Goal: Task Accomplishment & Management: Complete application form

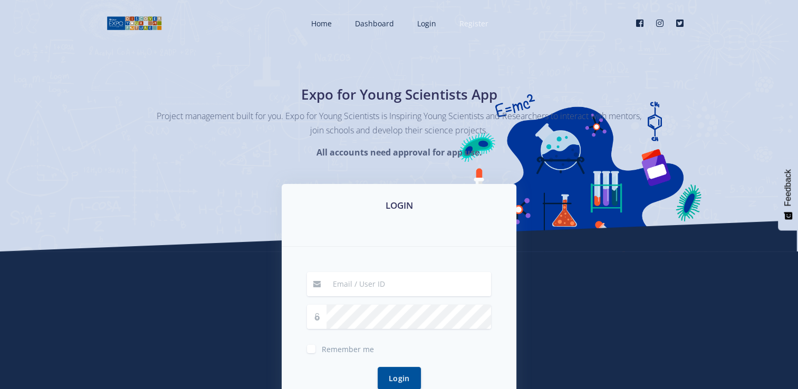
click at [468, 22] on span "Register" at bounding box center [473, 23] width 29 height 10
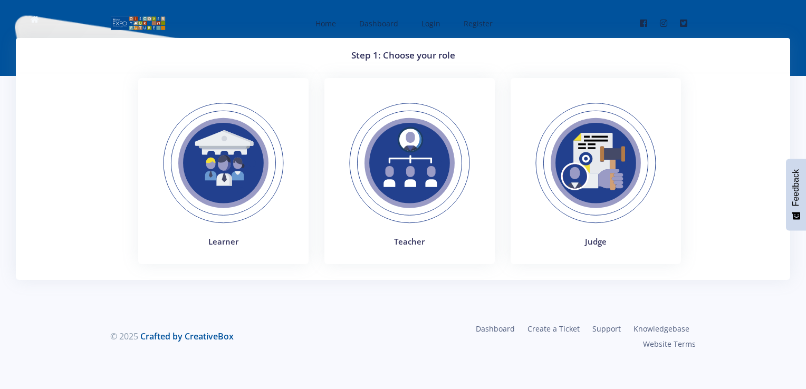
click at [229, 165] on img at bounding box center [223, 163] width 145 height 145
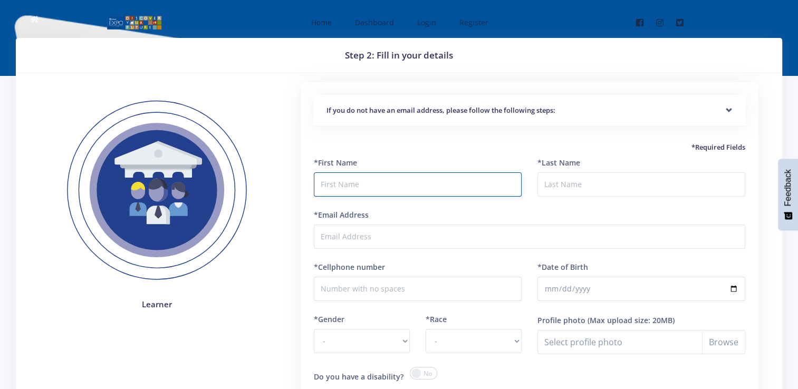
click at [348, 185] on input "text" at bounding box center [418, 184] width 208 height 24
type input "Dineo"
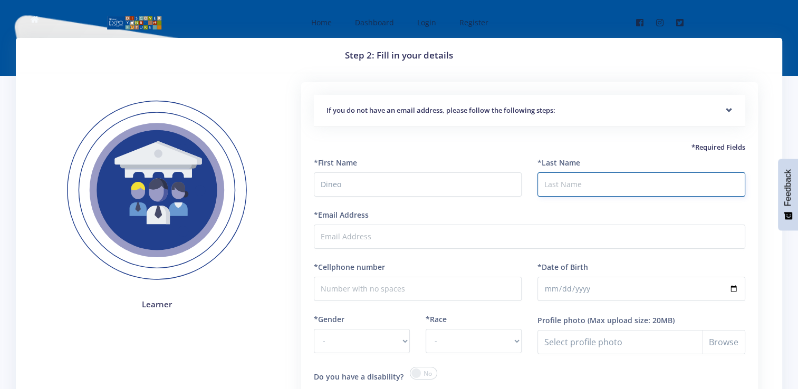
click at [571, 182] on input "*Last Name" at bounding box center [641, 184] width 208 height 24
type input "Ratau"
type input "rataudineo84@gmail.com"
type input "0728286618"
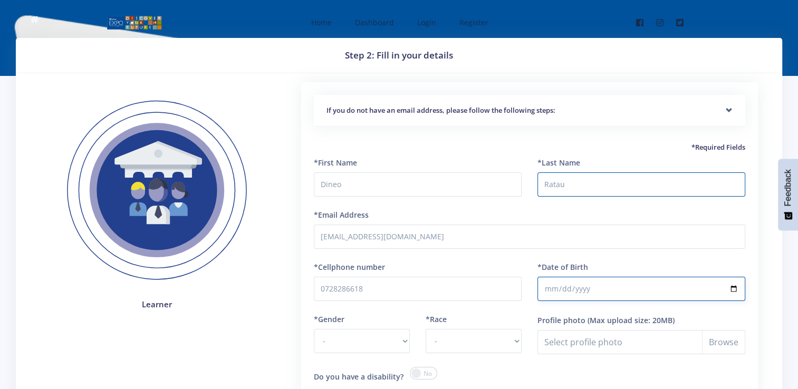
click at [553, 288] on input "*Date of Birth" at bounding box center [641, 289] width 208 height 24
click at [733, 291] on input "*Date of Birth" at bounding box center [641, 289] width 208 height 24
type input "2009-12-17"
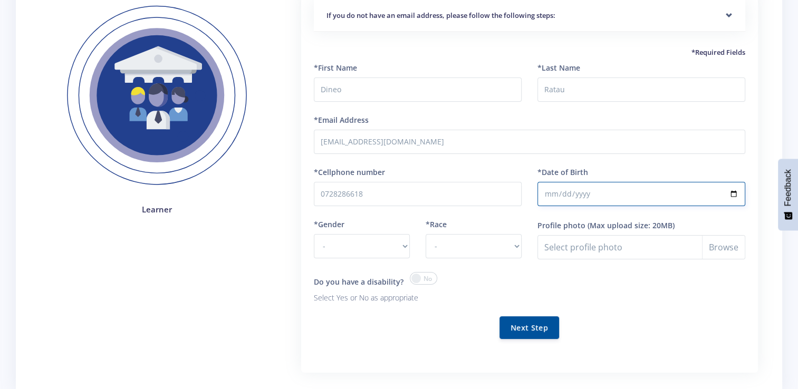
scroll to position [105, 0]
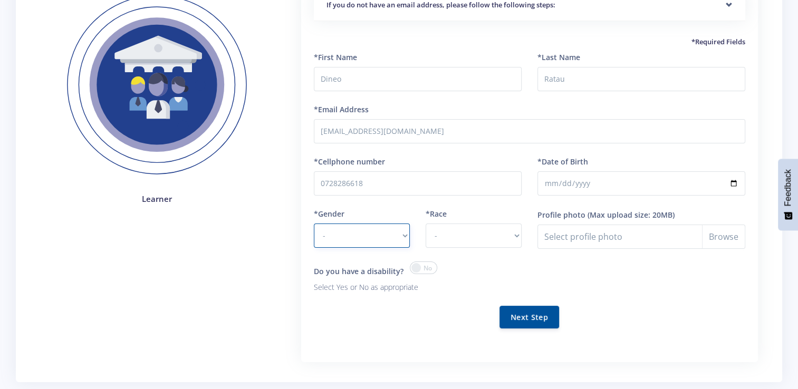
click at [401, 233] on select "- Male Female" at bounding box center [362, 236] width 96 height 24
select select "F"
click at [314, 224] on select "- Male Female" at bounding box center [362, 236] width 96 height 24
click at [517, 235] on select "- African Asian Coloured Indian White Other" at bounding box center [474, 236] width 96 height 24
select select "African"
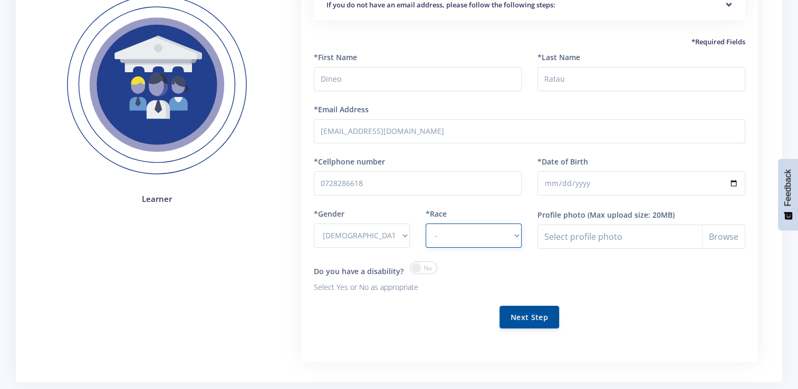
click at [426, 224] on select "- African Asian Coloured Indian White Other" at bounding box center [474, 236] width 96 height 24
click at [420, 267] on span at bounding box center [423, 268] width 27 height 13
click at [0, 0] on input "checkbox" at bounding box center [0, 0] width 0 height 0
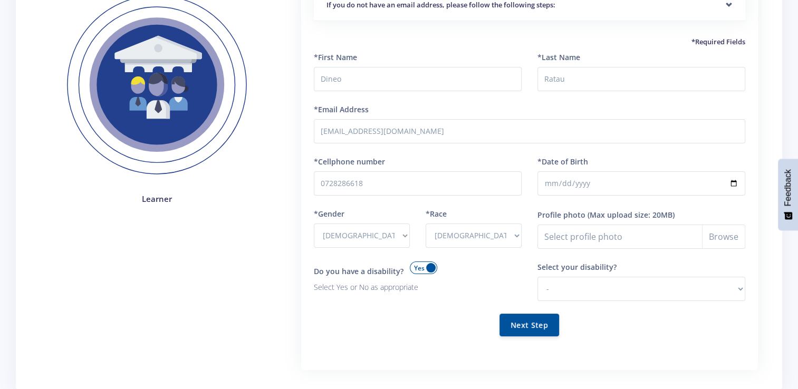
click at [421, 268] on span at bounding box center [423, 268] width 27 height 13
click at [0, 0] on input "checkbox" at bounding box center [0, 0] width 0 height 0
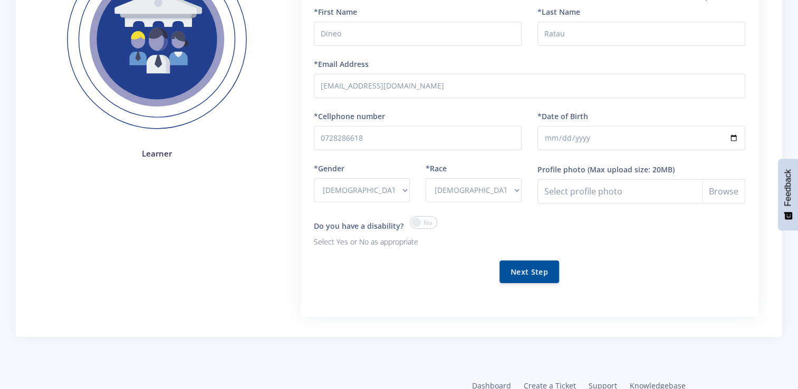
scroll to position [158, 0]
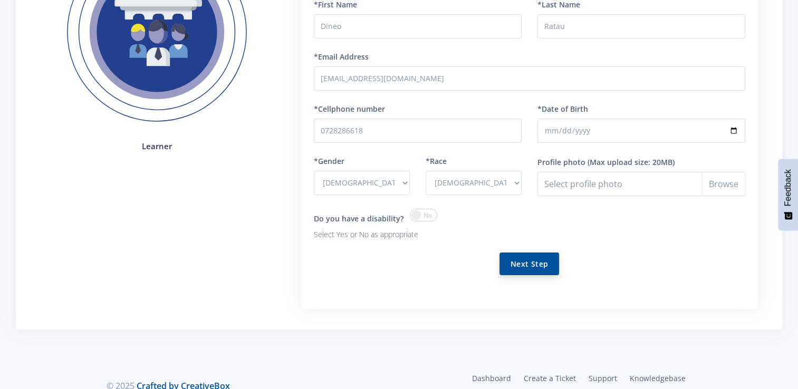
click at [542, 270] on button "Next Step" at bounding box center [529, 264] width 60 height 23
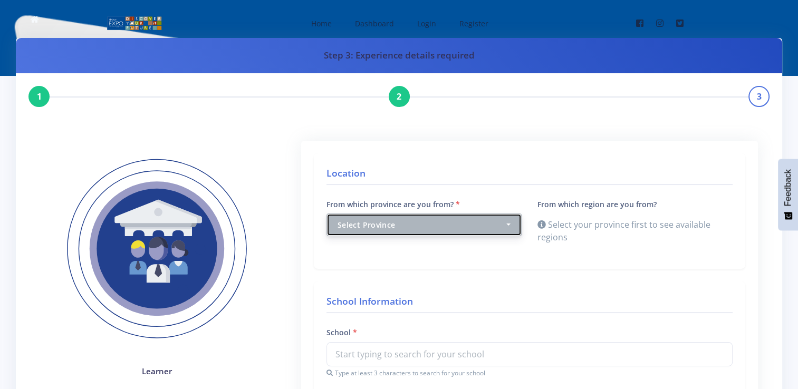
click at [512, 224] on button "Select Province" at bounding box center [423, 225] width 195 height 23
click at [508, 223] on button "Select Province" at bounding box center [423, 225] width 195 height 23
click at [506, 223] on button "Select Province" at bounding box center [423, 225] width 195 height 23
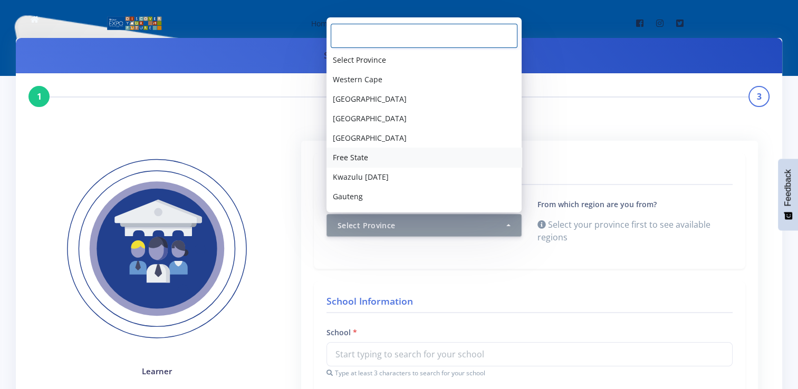
scroll to position [36, 0]
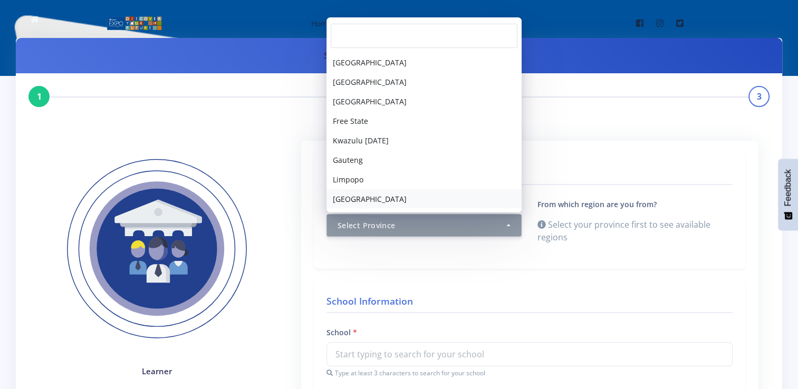
click at [367, 197] on span "Mpumalanga" at bounding box center [370, 199] width 74 height 11
select select "9"
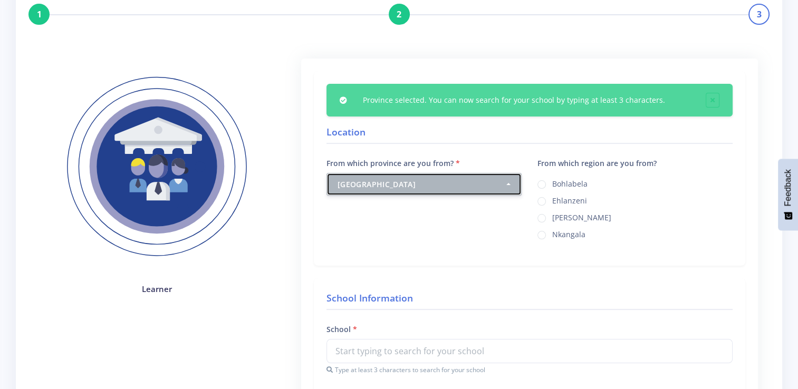
scroll to position [105, 0]
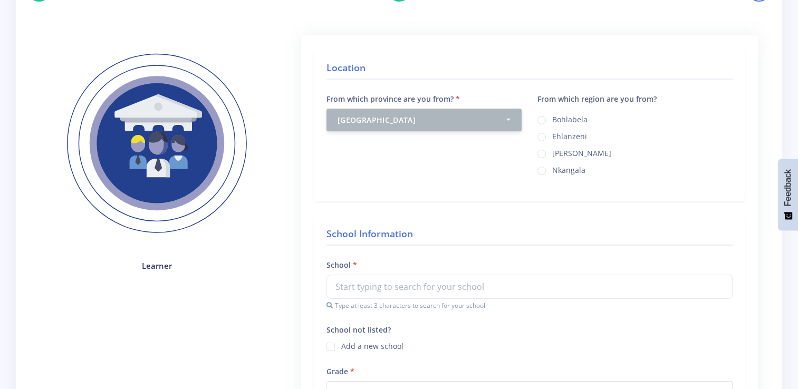
click at [552, 154] on label "Gert Sibande" at bounding box center [581, 152] width 59 height 8
click at [552, 153] on input "Gert Sibande" at bounding box center [555, 150] width 7 height 7
radio input "true"
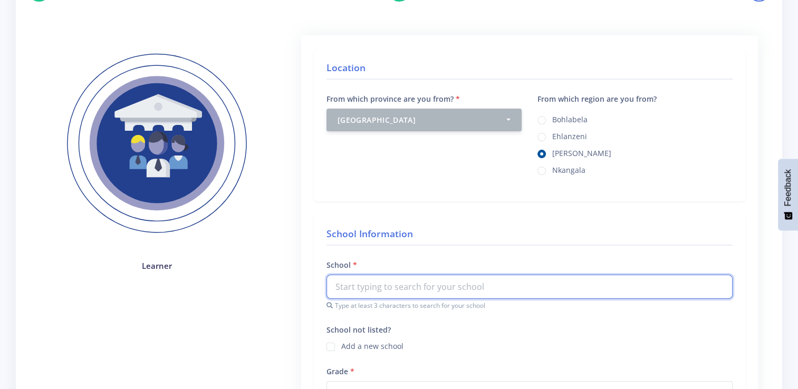
click at [381, 284] on input "text" at bounding box center [529, 287] width 406 height 24
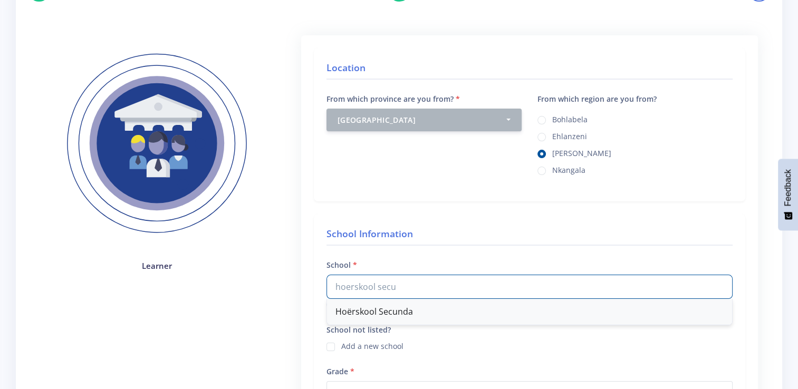
click at [399, 313] on div "Hoërskool Secunda" at bounding box center [529, 312] width 405 height 26
type input "Hoërskool Secunda"
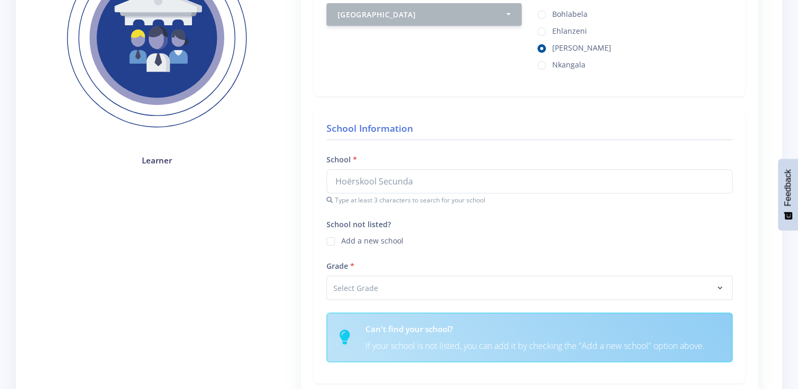
scroll to position [264, 0]
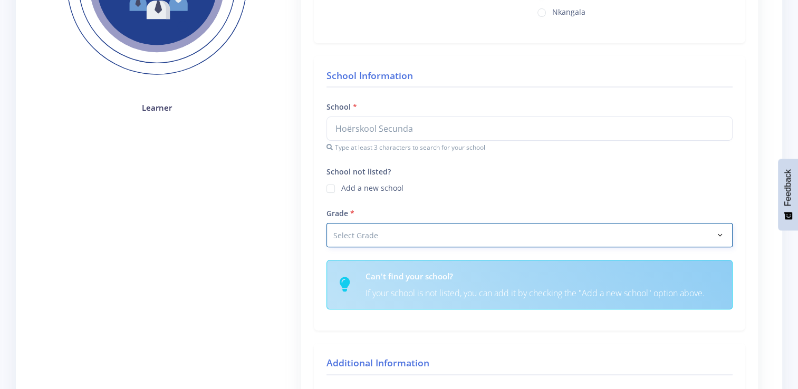
click at [411, 239] on select "Select Grade Grade 4 Grade 5 Grade 6 Grade 7" at bounding box center [529, 235] width 406 height 24
select select "Grade 10"
click at [326, 223] on select "Select Grade Grade 4 Grade 5 Grade 6 Grade 7" at bounding box center [529, 235] width 406 height 24
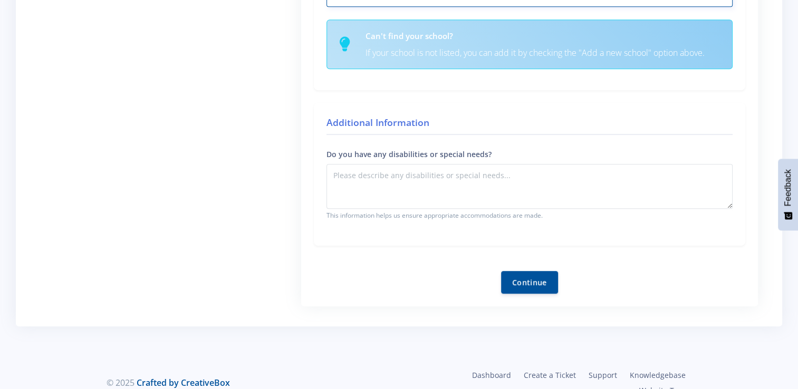
scroll to position [521, 0]
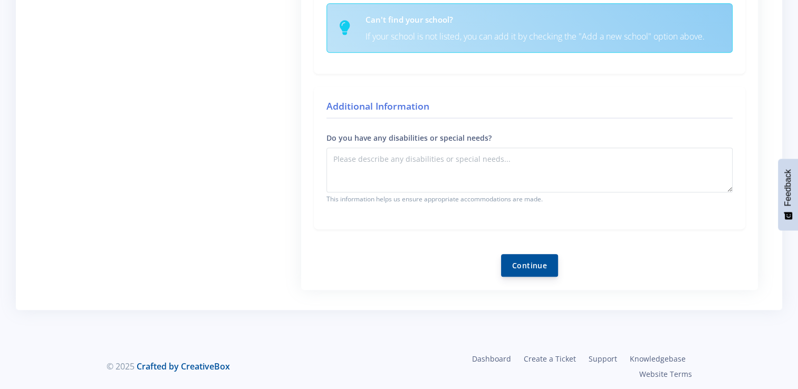
click at [518, 262] on button "Continue" at bounding box center [529, 265] width 57 height 23
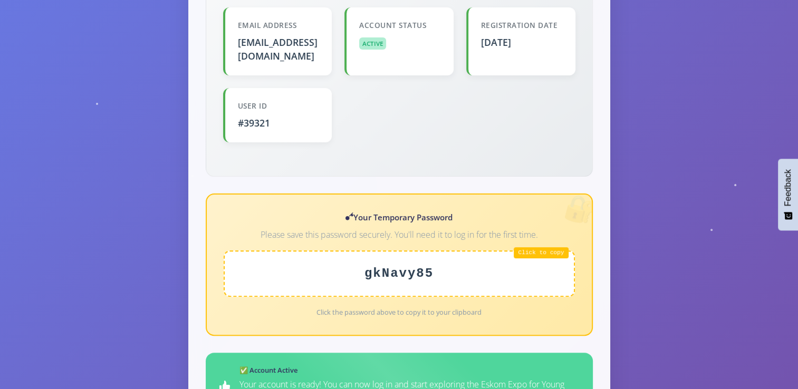
scroll to position [316, 0]
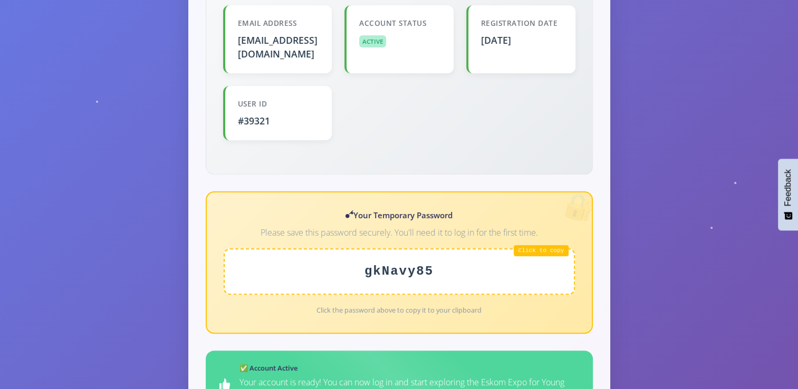
click at [472, 256] on div "gkNavy85" at bounding box center [399, 271] width 351 height 46
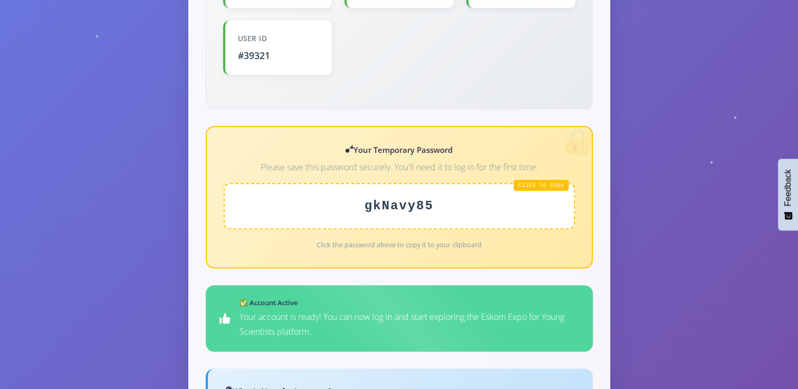
scroll to position [171, 0]
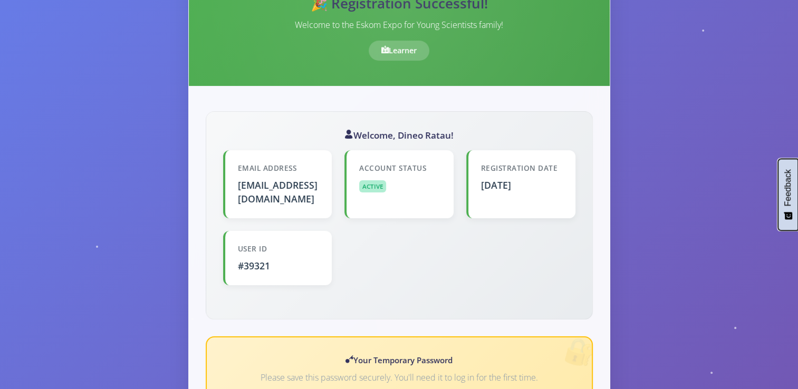
drag, startPoint x: 796, startPoint y: 180, endPoint x: 798, endPoint y: 89, distance: 91.3
click at [797, 89] on html "Home Dashboard Login Register Facebook" at bounding box center [399, 362] width 798 height 1066
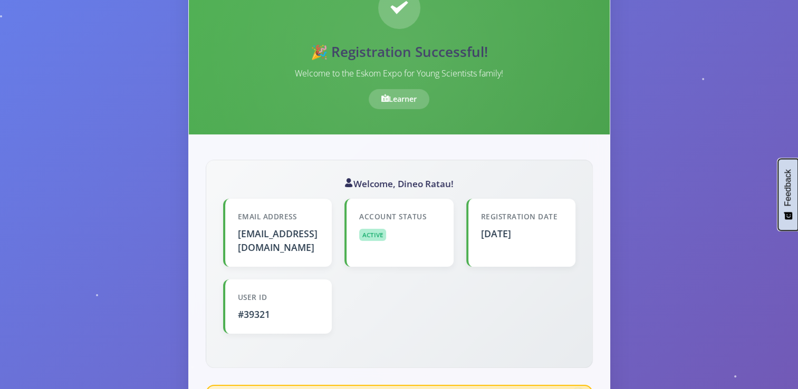
scroll to position [0, 0]
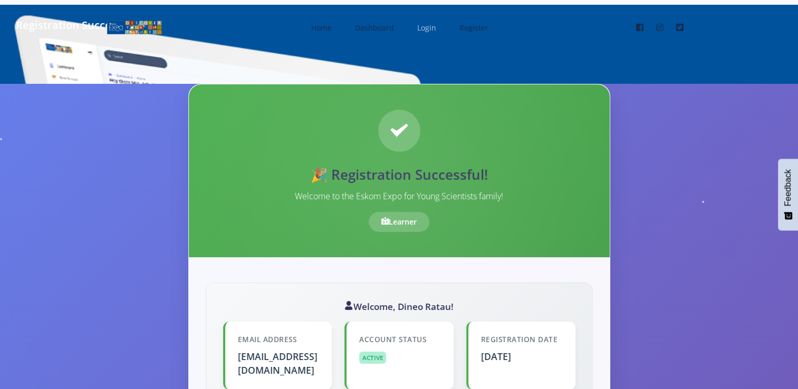
click at [432, 29] on span "Login" at bounding box center [426, 28] width 19 height 10
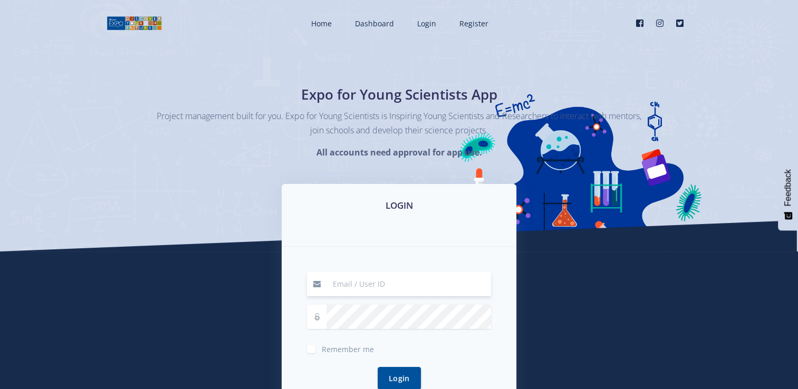
click at [361, 285] on input at bounding box center [408, 284] width 165 height 24
type input "rataudineo84@gmail.com"
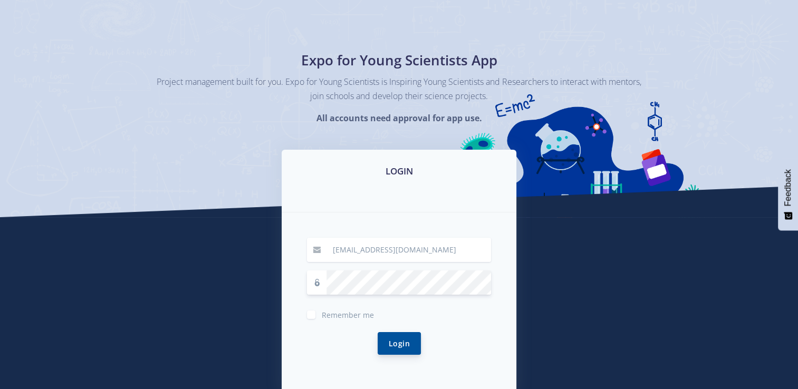
scroll to position [53, 0]
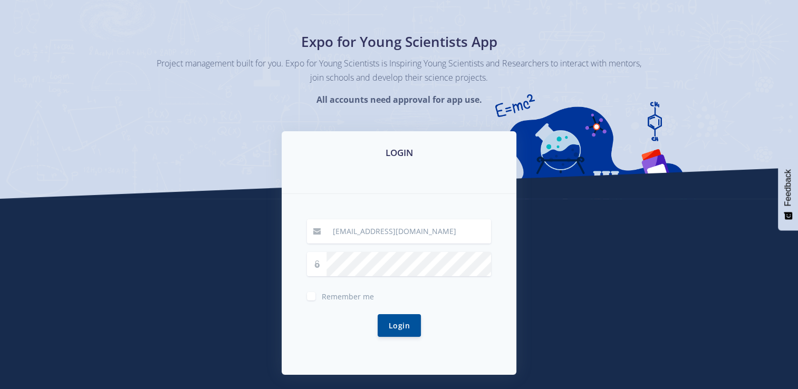
click at [322, 297] on label "Remember me" at bounding box center [348, 294] width 52 height 8
click at [322, 296] on input "Remember me" at bounding box center [325, 292] width 7 height 7
click at [322, 294] on label "Remember me" at bounding box center [348, 294] width 52 height 8
click at [322, 294] on input "Remember me" at bounding box center [325, 292] width 7 height 7
click at [322, 297] on label "Remember me" at bounding box center [348, 294] width 52 height 8
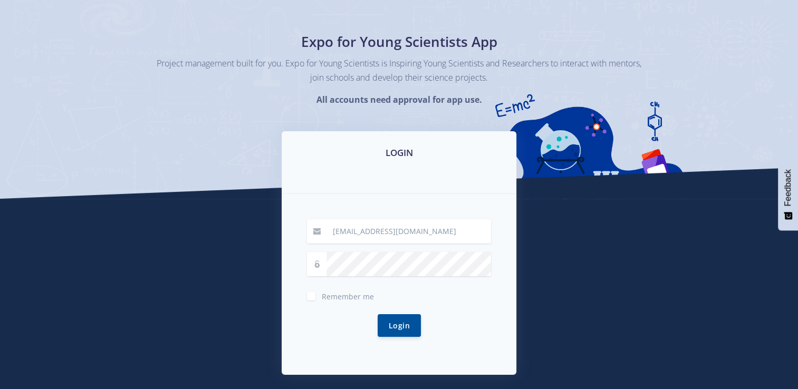
click at [322, 296] on input "Remember me" at bounding box center [325, 292] width 7 height 7
checkbox input "true"
click at [389, 321] on button "Login" at bounding box center [399, 325] width 43 height 23
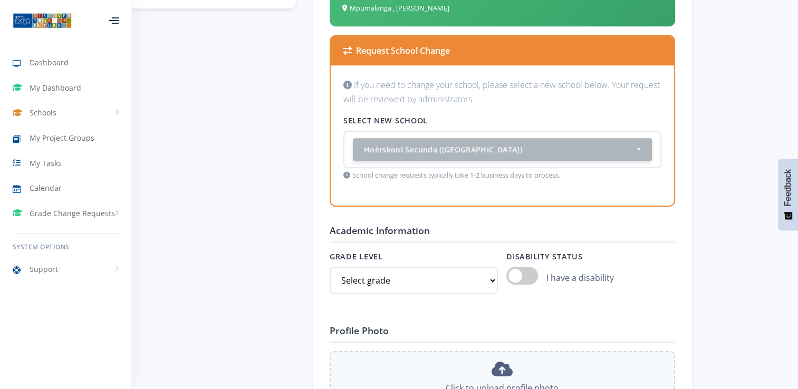
scroll to position [844, 0]
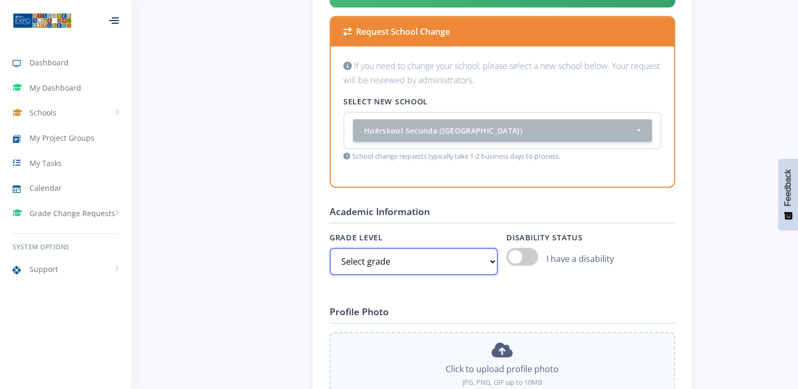
click at [493, 258] on select "Select grade Grade 4 Grade 5 Grade 6 Grade 7" at bounding box center [414, 261] width 168 height 27
select select "Grade 10"
click at [330, 248] on select "Select grade Grade 4 Grade 5 Grade 6 Grade 7" at bounding box center [414, 261] width 168 height 27
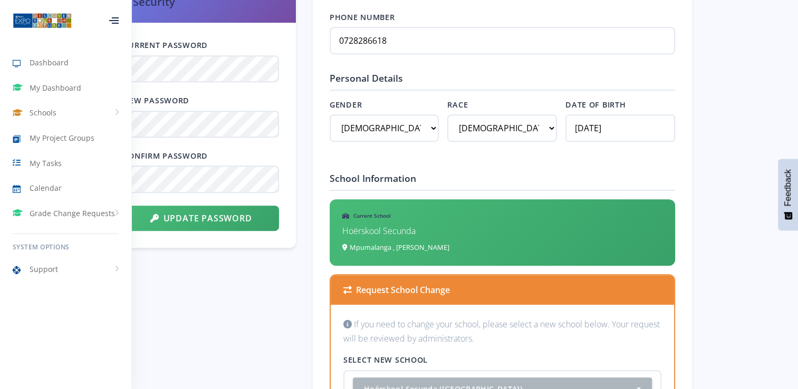
scroll to position [475, 0]
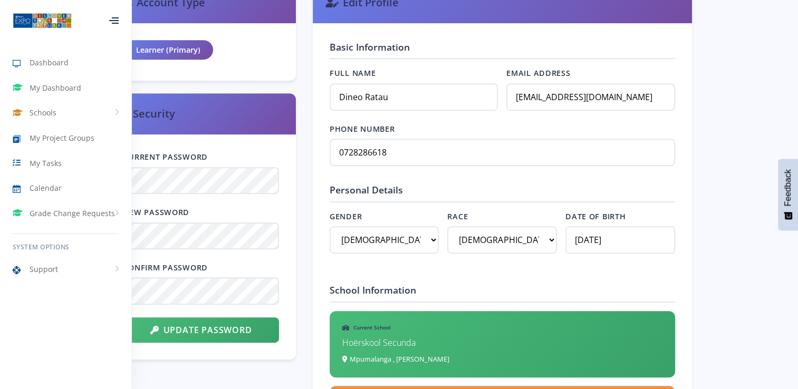
click at [116, 20] on icon at bounding box center [113, 20] width 9 height 1
click at [113, 23] on icon at bounding box center [113, 23] width 9 height 1
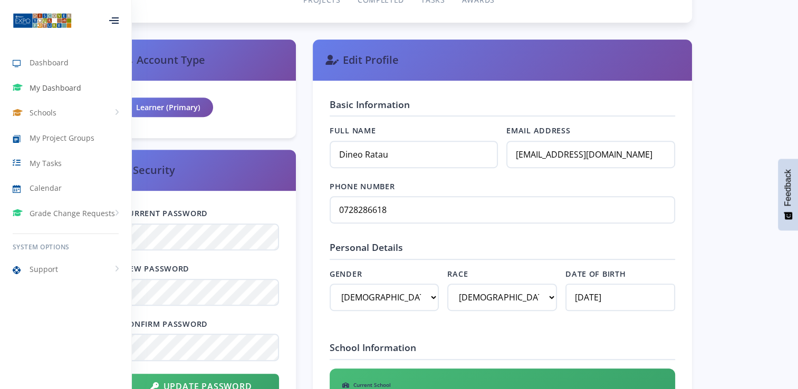
scroll to position [422, 0]
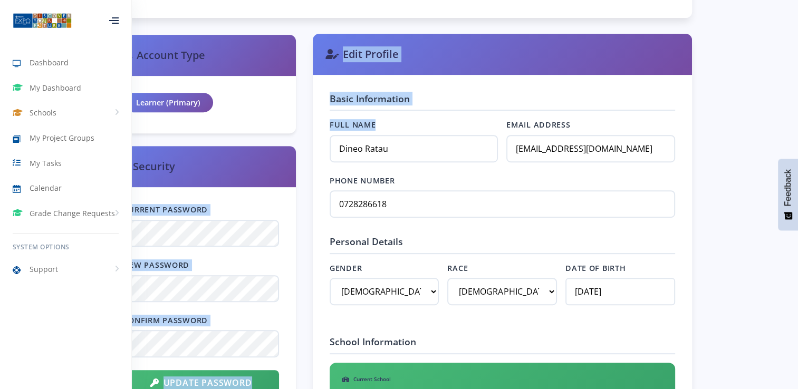
drag, startPoint x: 293, startPoint y: 149, endPoint x: 357, endPoint y: 161, distance: 65.0
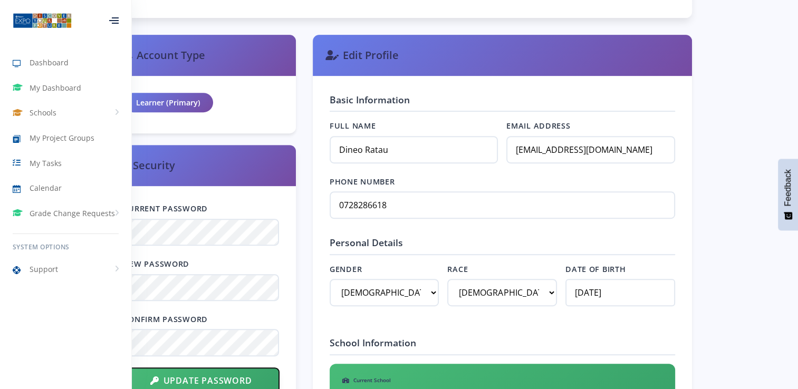
click at [241, 377] on button "Update Password" at bounding box center [201, 380] width 156 height 25
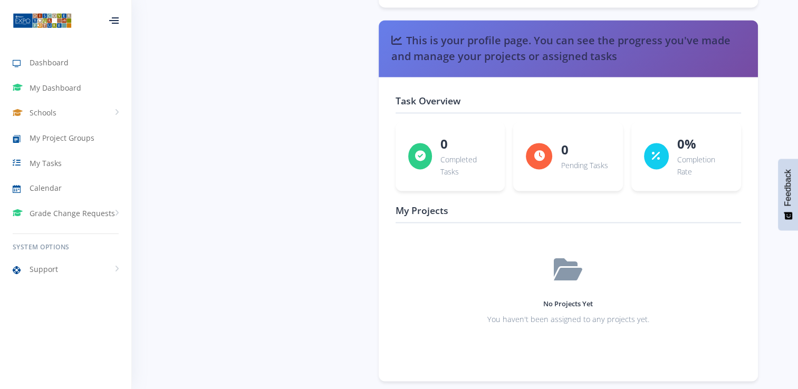
scroll to position [1525, 0]
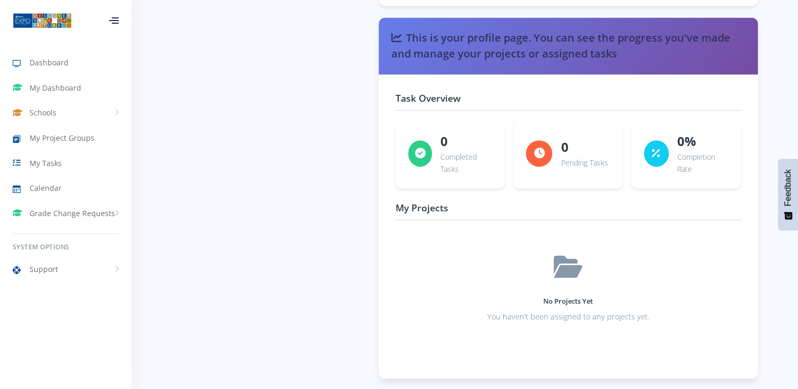
click at [566, 274] on div "No Projects Yet You haven't been assigned to any projects yet." at bounding box center [568, 289] width 345 height 120
click at [589, 280] on div "No Projects Yet You haven't been assigned to any projects yet." at bounding box center [568, 289] width 345 height 120
click at [573, 311] on p "You haven't been assigned to any projects yet." at bounding box center [568, 317] width 329 height 13
click at [581, 273] on div "No Projects Yet You haven't been assigned to any projects yet." at bounding box center [568, 289] width 345 height 120
click at [456, 151] on p "Completed Tasks" at bounding box center [466, 162] width 52 height 25
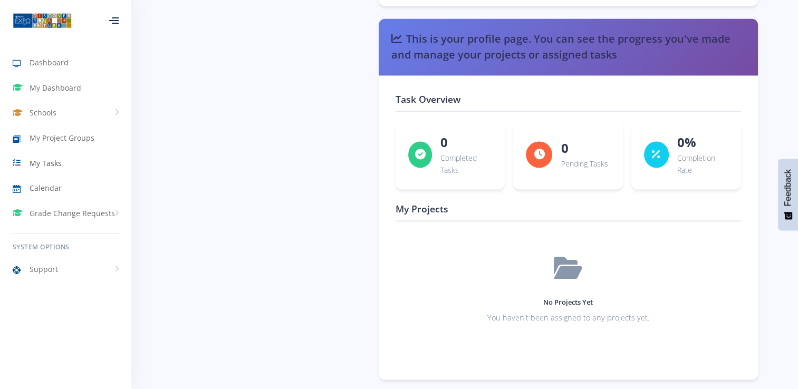
click at [50, 163] on span "My Tasks" at bounding box center [46, 163] width 32 height 11
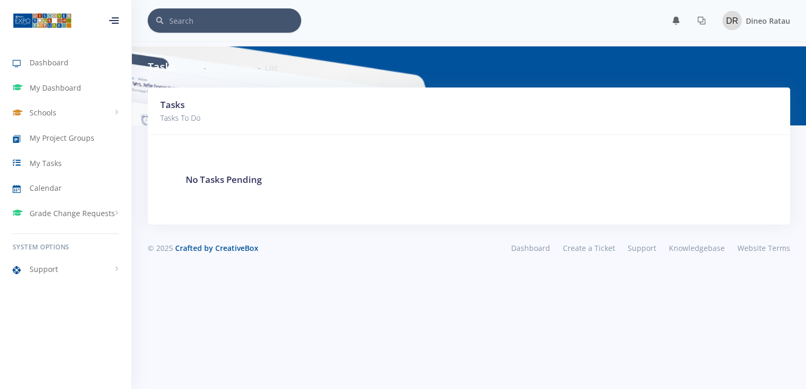
scroll to position [8, 8]
click at [60, 62] on span "Dashboard" at bounding box center [49, 62] width 39 height 11
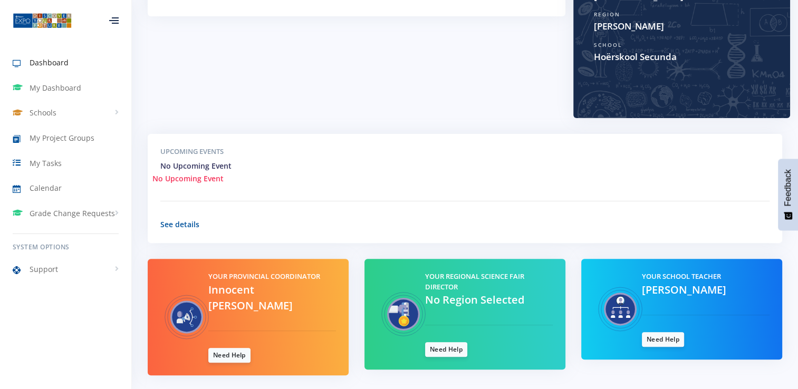
scroll to position [266, 0]
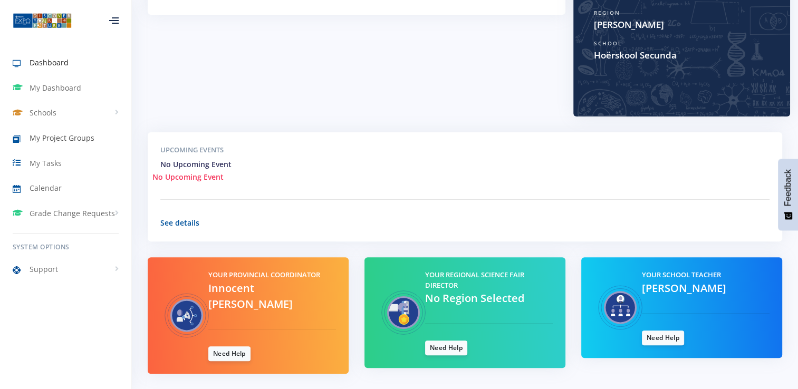
click at [65, 137] on span "My Project Groups" at bounding box center [62, 137] width 65 height 11
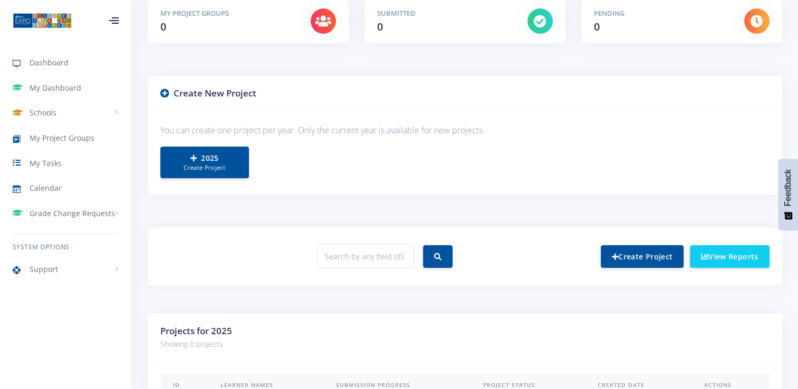
scroll to position [211, 0]
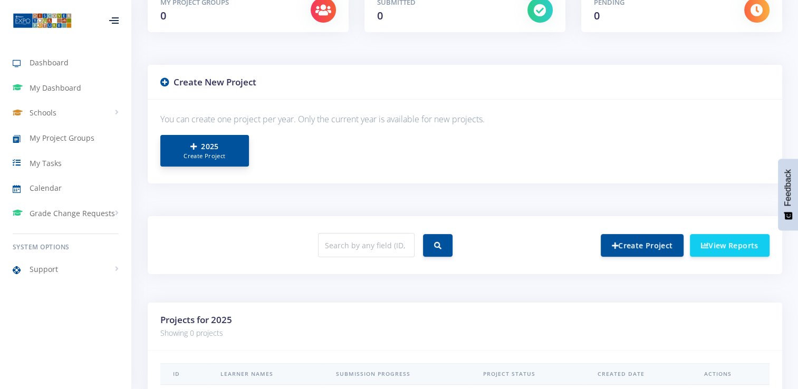
click at [219, 152] on small "Create Project" at bounding box center [204, 156] width 66 height 9
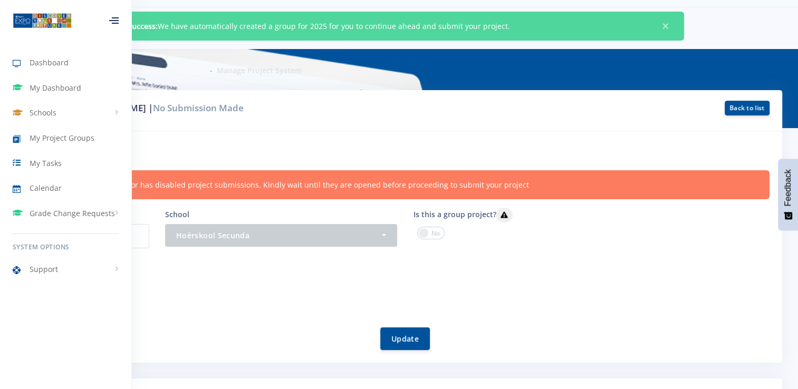
scroll to position [53, 0]
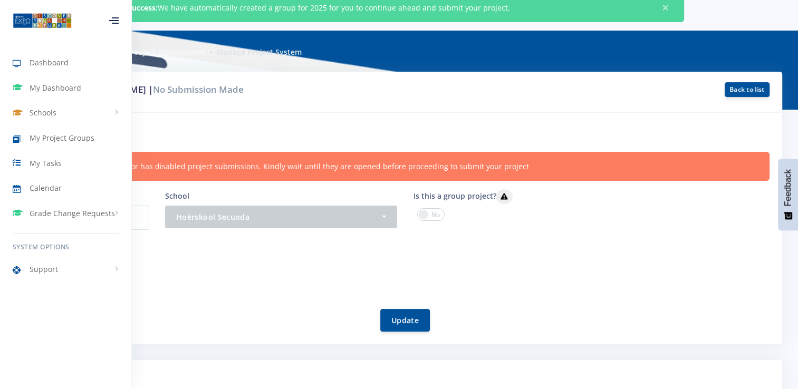
click at [117, 20] on div at bounding box center [113, 20] width 9 height 6
click at [114, 22] on div at bounding box center [113, 20] width 9 height 6
drag, startPoint x: 131, startPoint y: 325, endPoint x: 45, endPoint y: 304, distance: 88.1
click at [45, 304] on div "Dashboard My Dashboard Schools View Schools Hoërskool Secunda My Project Groups…" at bounding box center [65, 190] width 131 height 381
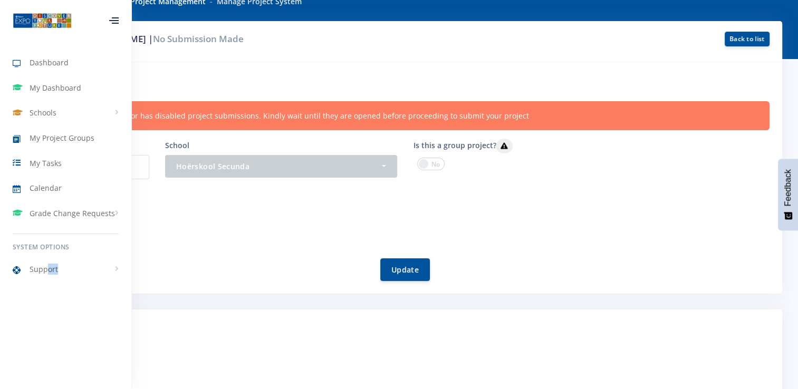
scroll to position [105, 0]
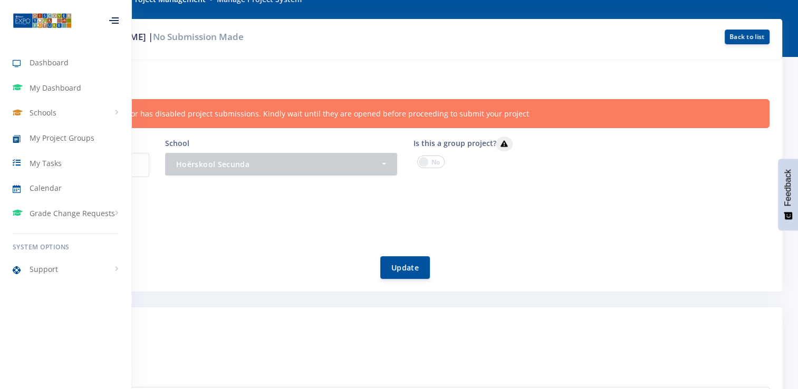
click at [424, 158] on span at bounding box center [430, 162] width 27 height 13
click at [0, 0] on input "checkbox" at bounding box center [0, 0] width 0 height 0
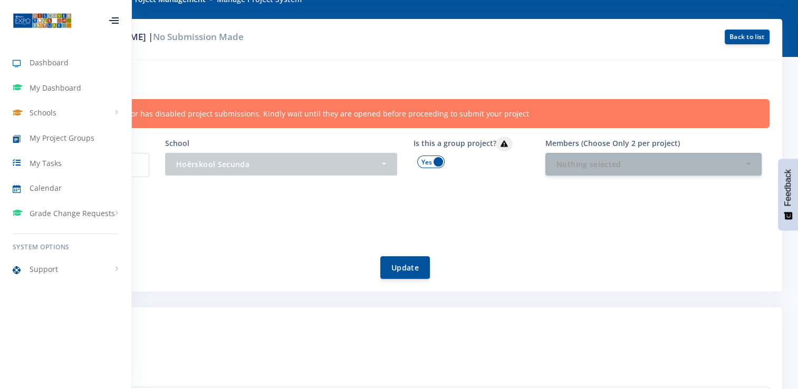
click at [434, 157] on span at bounding box center [430, 162] width 27 height 13
click at [0, 0] on input "checkbox" at bounding box center [0, 0] width 0 height 0
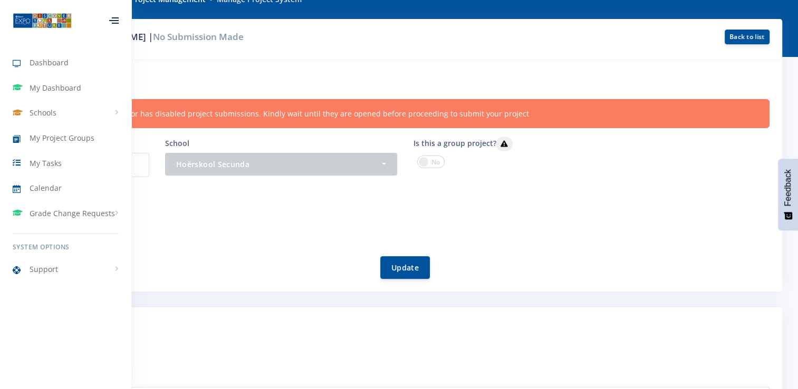
click at [140, 160] on p "9853" at bounding box center [95, 165] width 108 height 24
drag, startPoint x: 131, startPoint y: 314, endPoint x: 70, endPoint y: 297, distance: 63.6
click at [70, 297] on nav "Dashboard My Dashboard Schools View Schools Hoërskool Secunda My Project Groups" at bounding box center [66, 194] width 132 height 389
drag, startPoint x: 131, startPoint y: 8, endPoint x: 111, endPoint y: 8, distance: 20.0
click at [111, 8] on div at bounding box center [114, 21] width 35 height 32
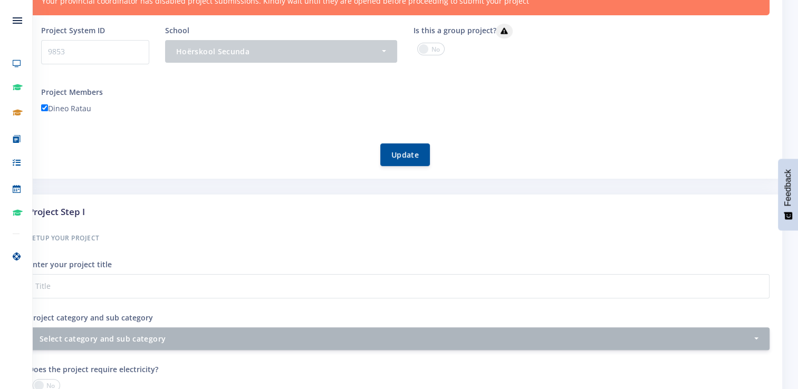
scroll to position [264, 0]
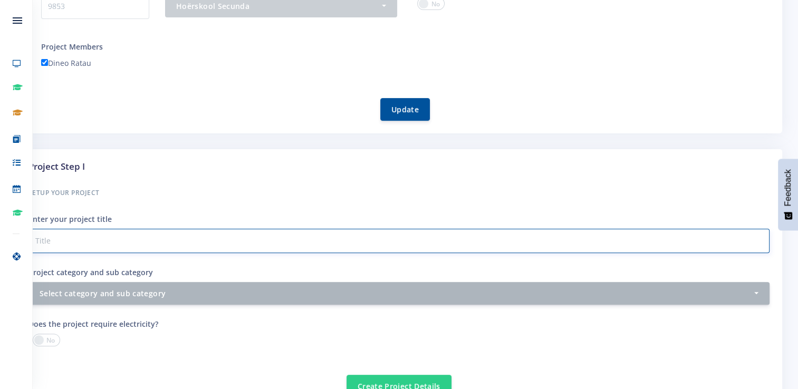
click at [235, 241] on input "Project category and sub category" at bounding box center [398, 241] width 741 height 24
type input "Autonomous waste management robotic system"
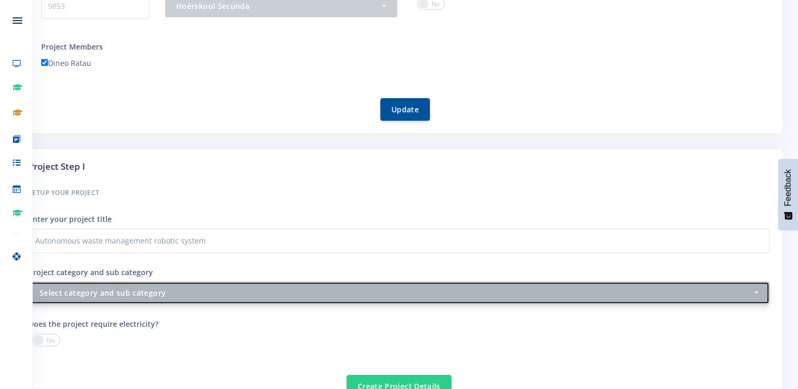
click at [151, 292] on div "Select category and sub category" at bounding box center [396, 292] width 713 height 11
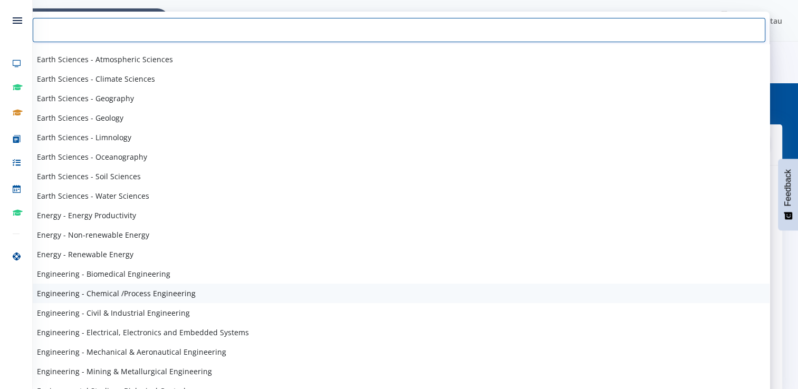
scroll to position [633, 0]
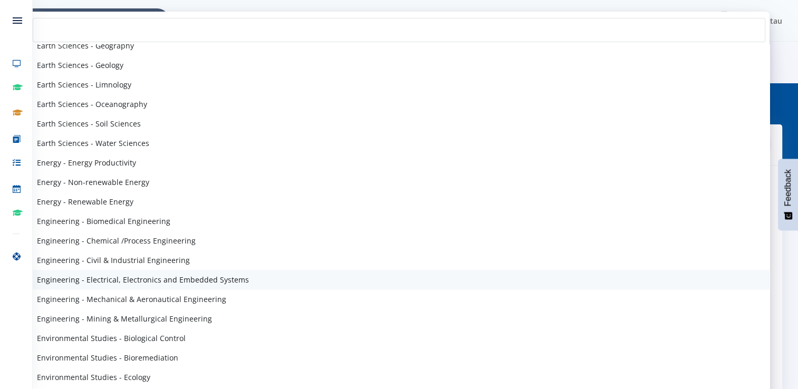
click at [94, 277] on span "Engineering - Electrical, Electronics and Embedded Systems" at bounding box center [143, 279] width 212 height 11
select select "44"
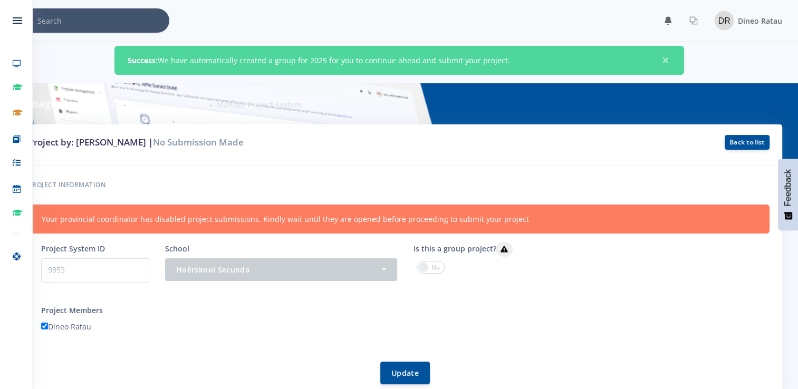
scroll to position [360, 0]
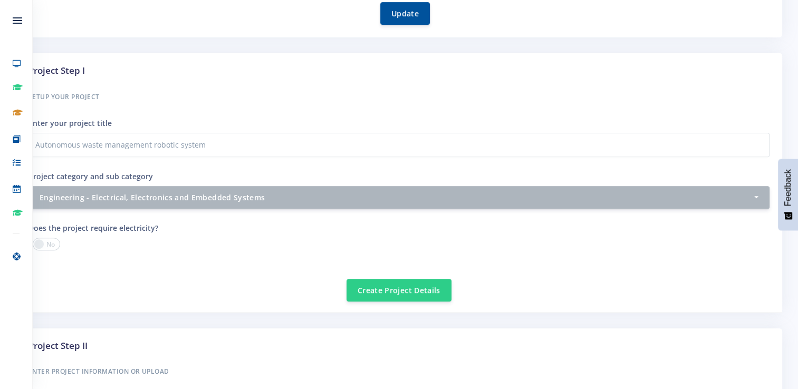
click at [37, 239] on span at bounding box center [46, 244] width 27 height 13
click at [0, 0] on input "checkbox" at bounding box center [0, 0] width 0 height 0
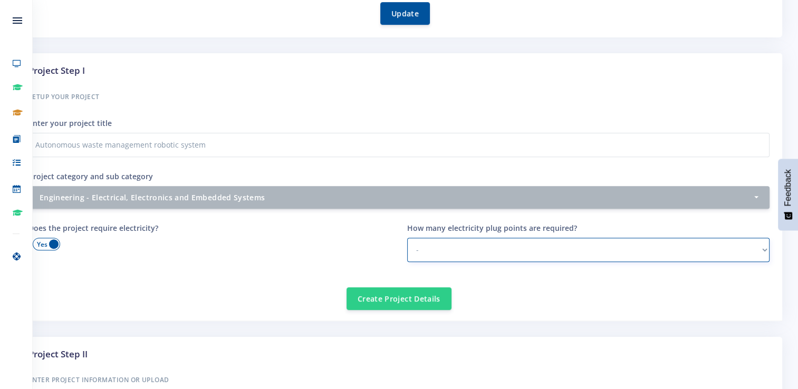
click at [582, 244] on select "- 1 2 - 3 3 or more" at bounding box center [588, 250] width 363 height 24
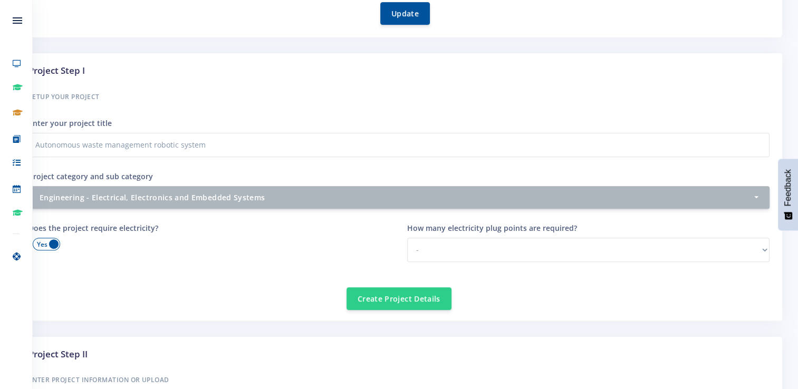
click at [48, 240] on span at bounding box center [46, 244] width 27 height 13
click at [0, 0] on input "checkbox" at bounding box center [0, 0] width 0 height 0
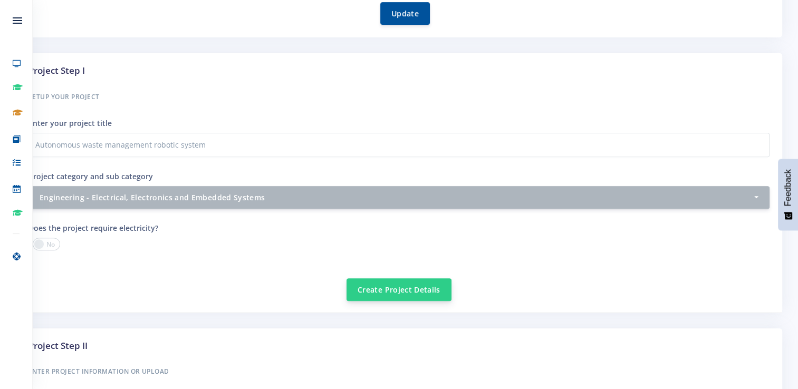
click at [390, 286] on button "Create Project Details" at bounding box center [398, 289] width 105 height 23
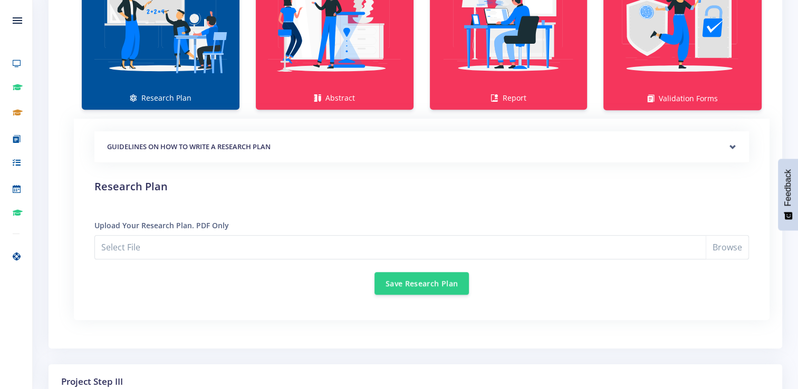
scroll to position [897, 0]
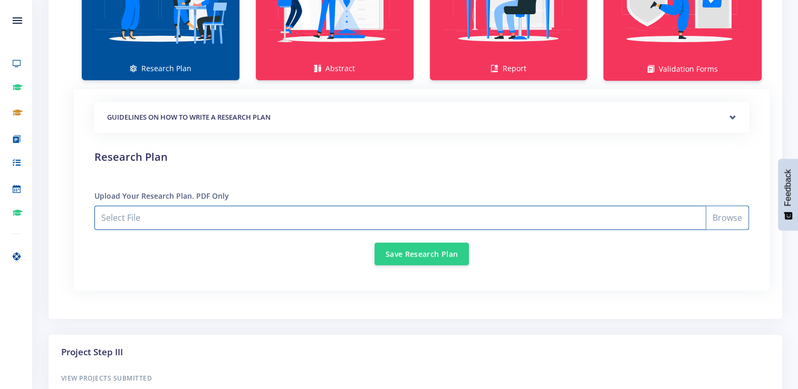
click at [161, 216] on input "Select File" at bounding box center [421, 218] width 654 height 24
type input "C:\fakepath\Dineos expo research plan.docx"
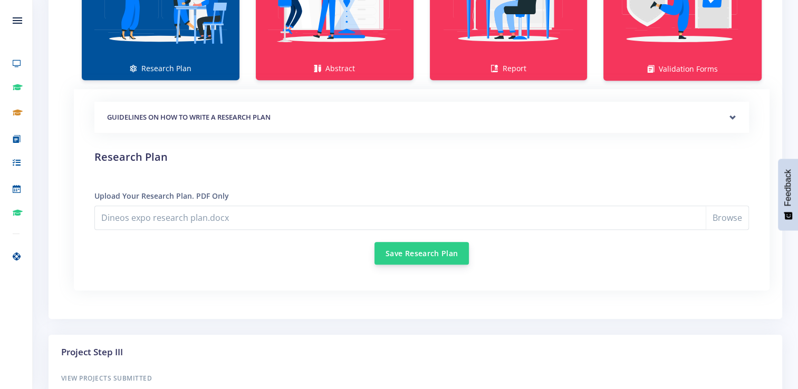
click at [395, 256] on button "Save Research Plan" at bounding box center [421, 253] width 94 height 23
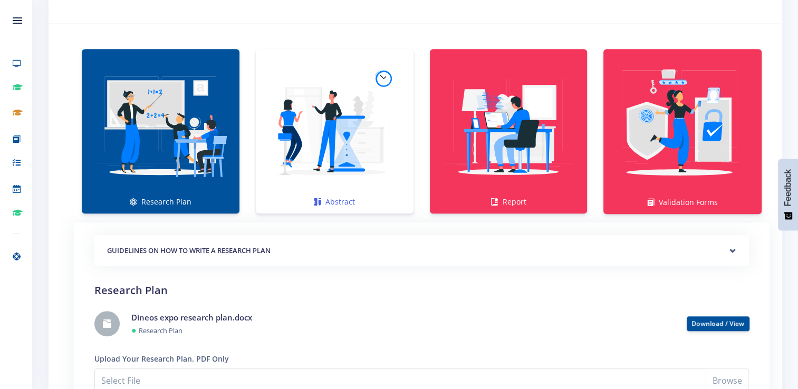
scroll to position [769, 0]
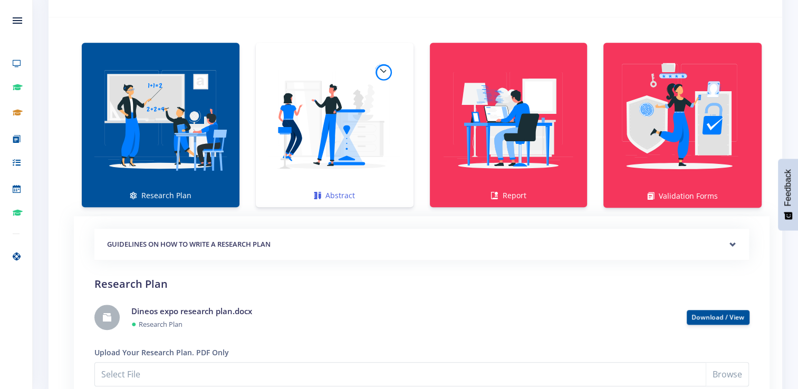
click at [344, 153] on img at bounding box center [334, 119] width 141 height 141
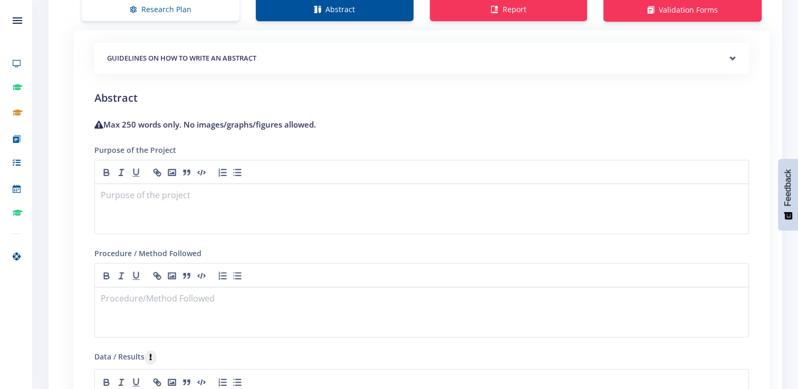
scroll to position [956, 0]
click at [129, 192] on p at bounding box center [421, 196] width 641 height 14
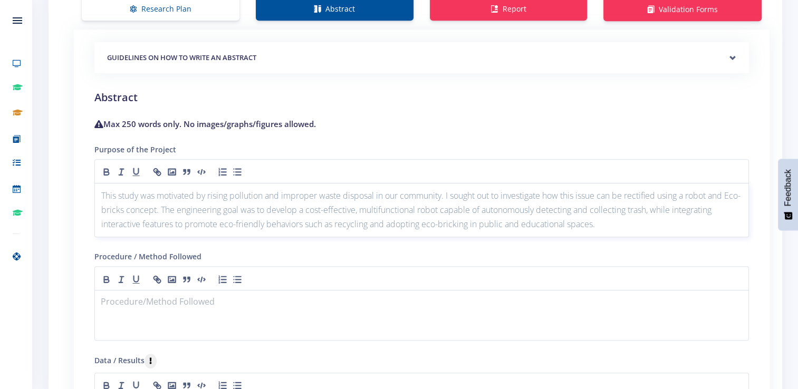
scroll to position [1009, 0]
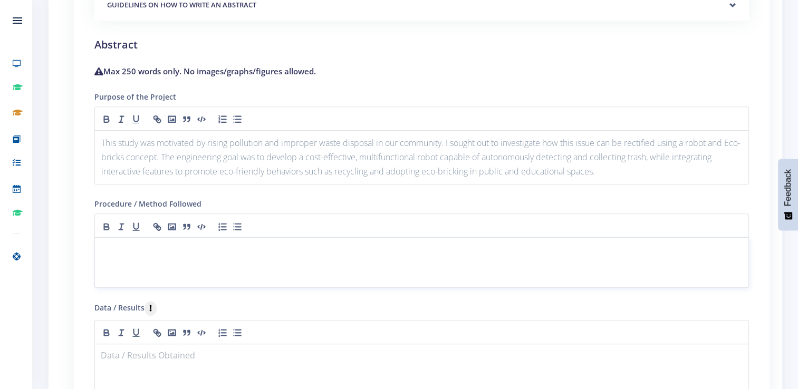
click at [114, 252] on p at bounding box center [421, 250] width 641 height 14
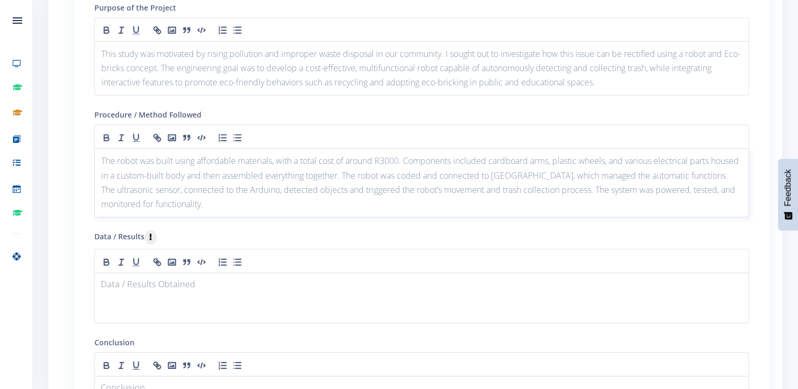
scroll to position [1114, 0]
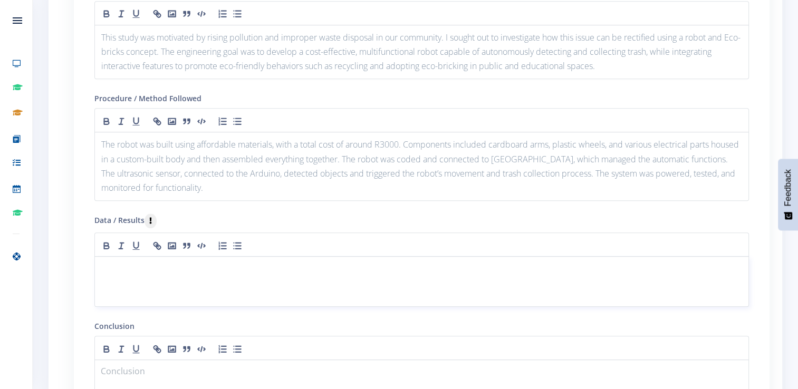
click at [124, 269] on p at bounding box center [421, 269] width 641 height 14
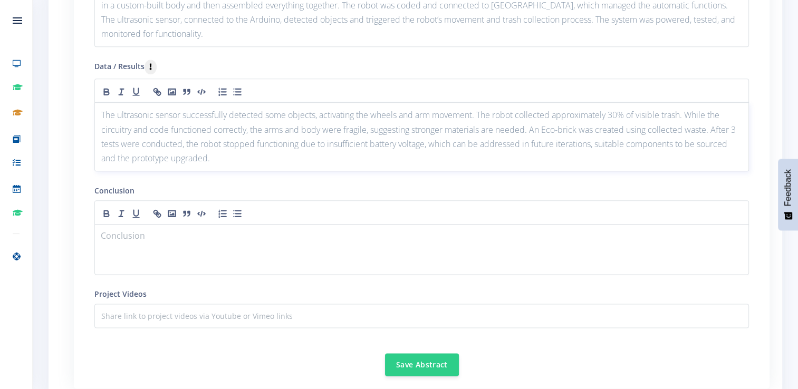
scroll to position [1273, 0]
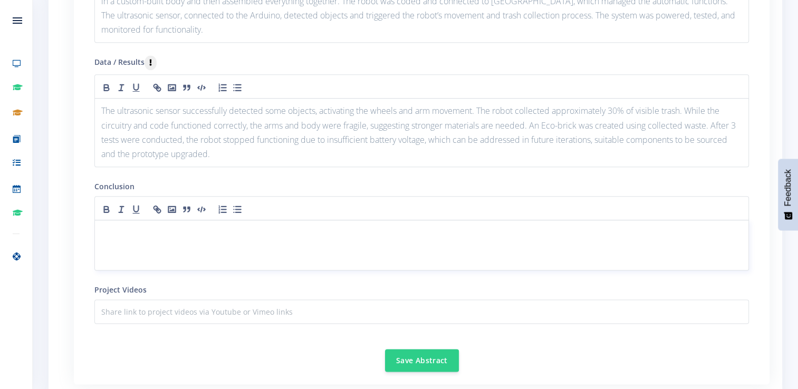
click at [156, 234] on p at bounding box center [421, 233] width 641 height 14
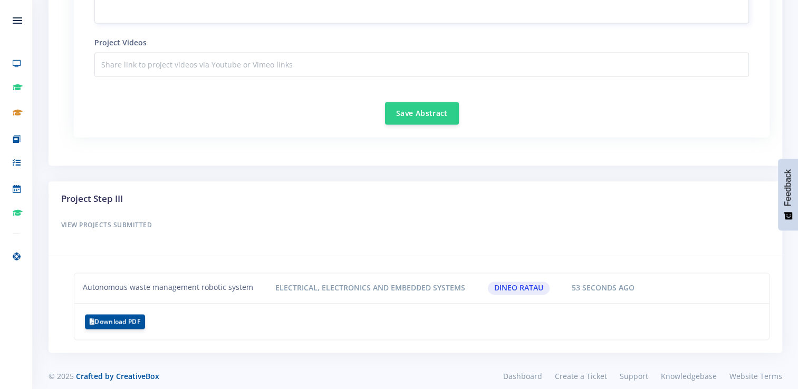
scroll to position [1556, 0]
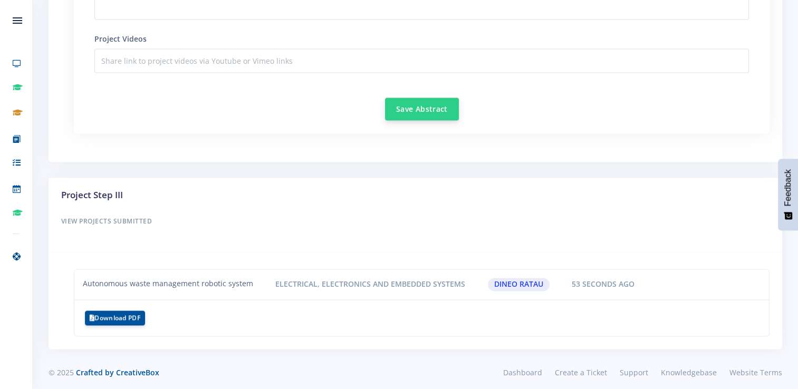
click at [410, 102] on button "Save Abstract" at bounding box center [422, 109] width 74 height 23
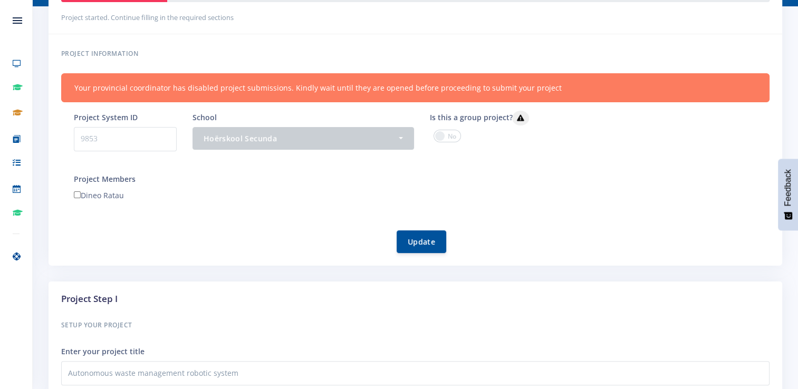
scroll to position [211, 0]
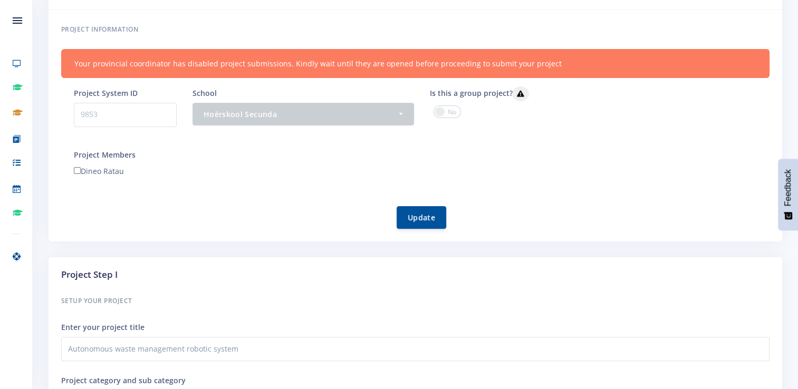
click at [77, 170] on input"] "Dineo Ratau" at bounding box center [77, 170] width 7 height 7
checkbox input"] "true"
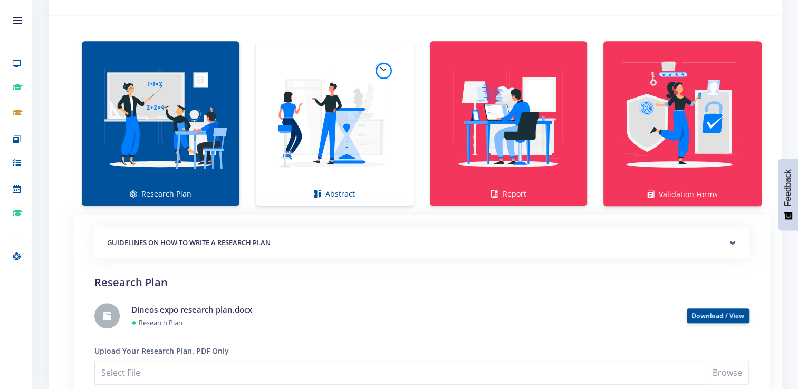
scroll to position [844, 0]
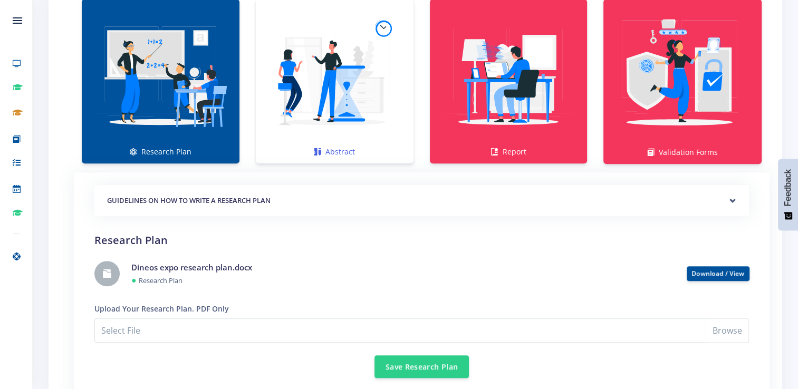
click at [305, 102] on img at bounding box center [334, 75] width 141 height 141
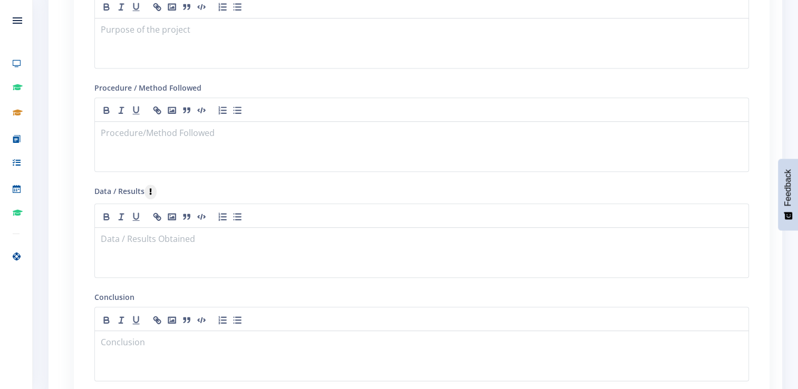
scroll to position [1266, 0]
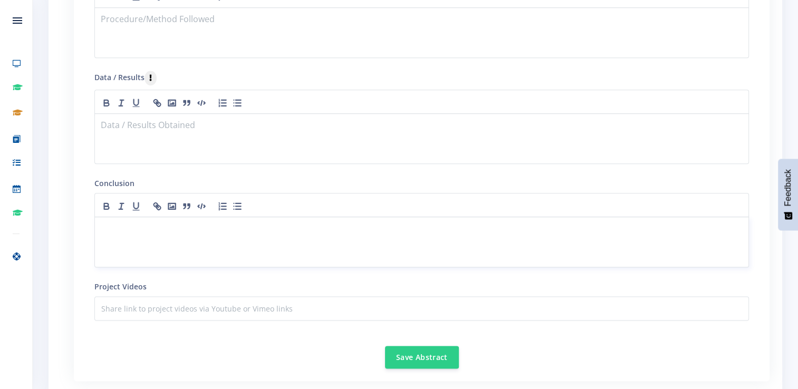
click at [164, 229] on p at bounding box center [421, 230] width 641 height 14
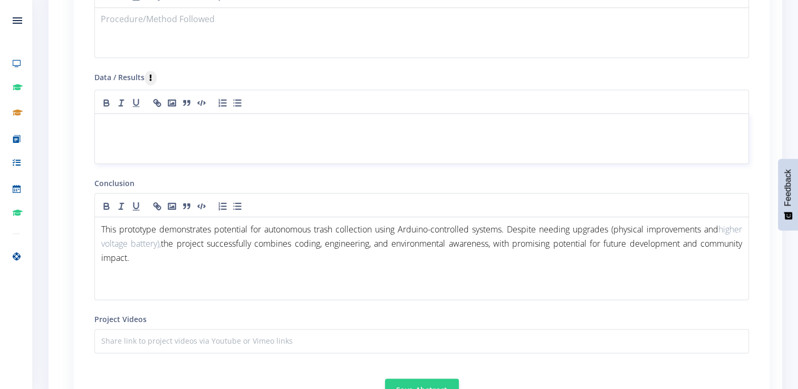
click at [184, 140] on div at bounding box center [421, 138] width 654 height 51
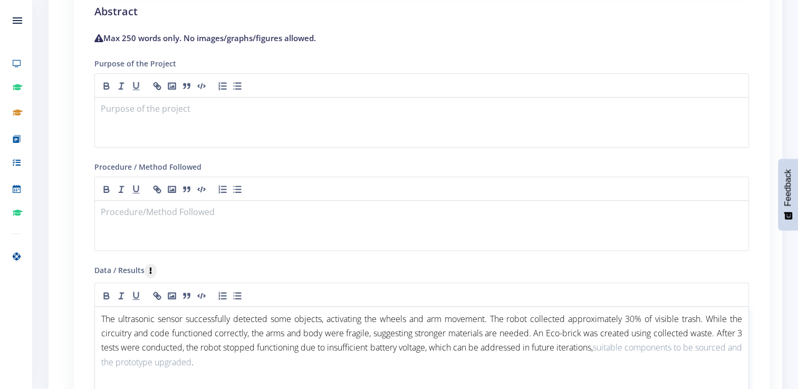
scroll to position [1055, 0]
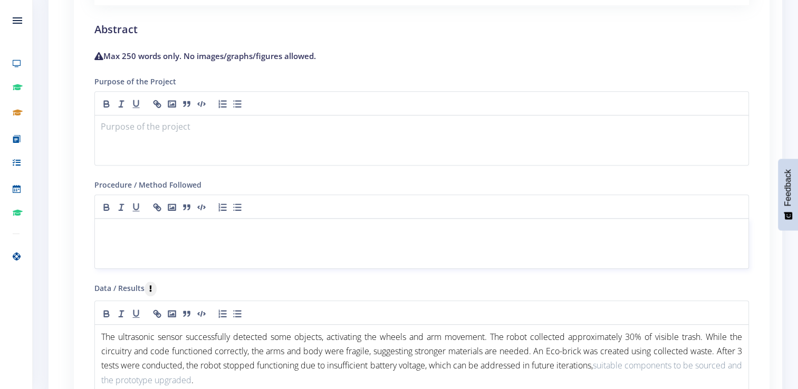
click at [198, 242] on div at bounding box center [421, 243] width 654 height 51
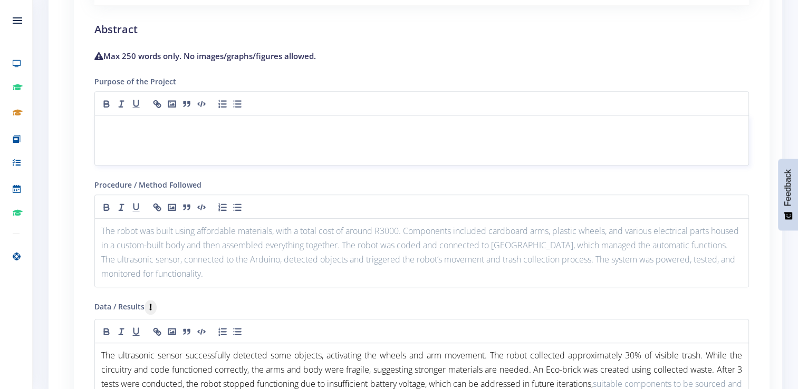
click at [259, 138] on div at bounding box center [421, 140] width 654 height 51
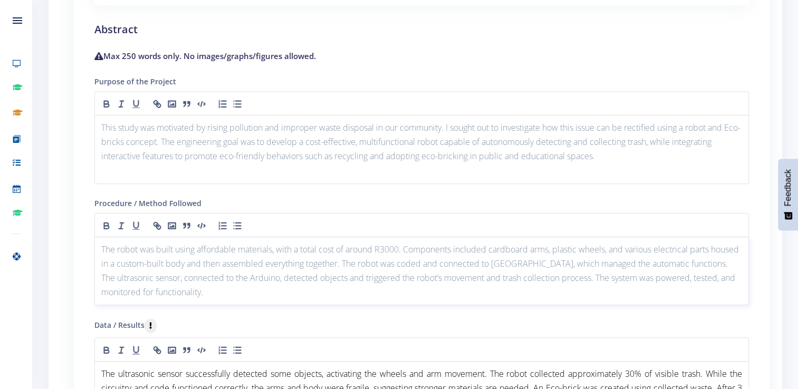
click at [404, 245] on p "The robot was built using affordable materials, with a total cost of around R30…" at bounding box center [421, 271] width 641 height 57
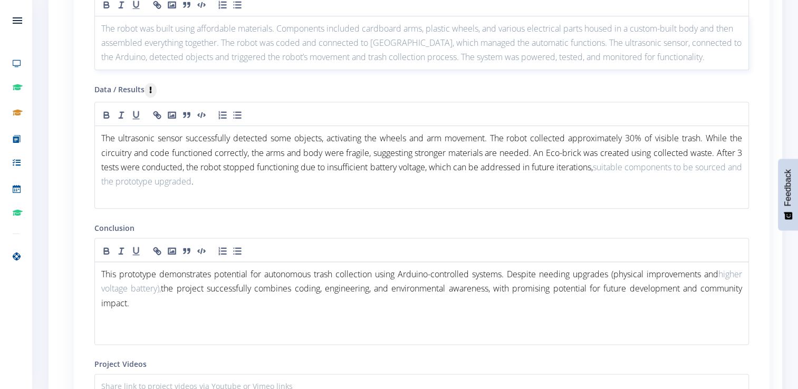
scroll to position [1371, 0]
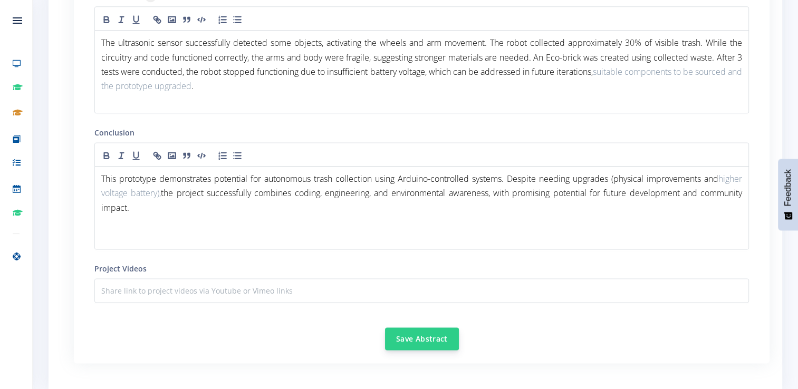
click at [420, 332] on button "Save Abstract" at bounding box center [422, 339] width 74 height 23
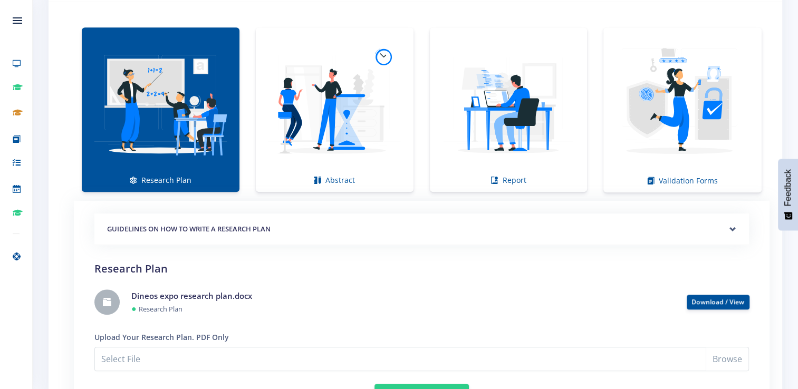
scroll to position [791, 0]
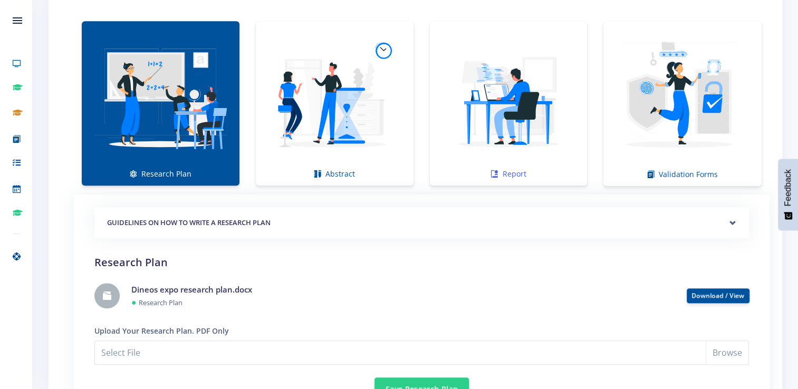
click at [497, 128] on img at bounding box center [508, 97] width 141 height 141
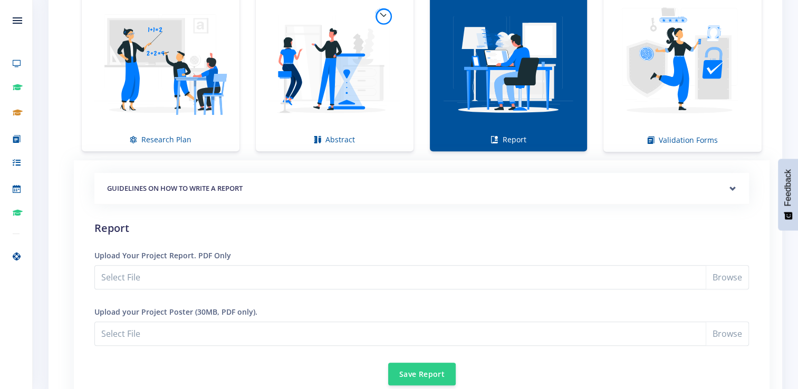
scroll to position [897, 0]
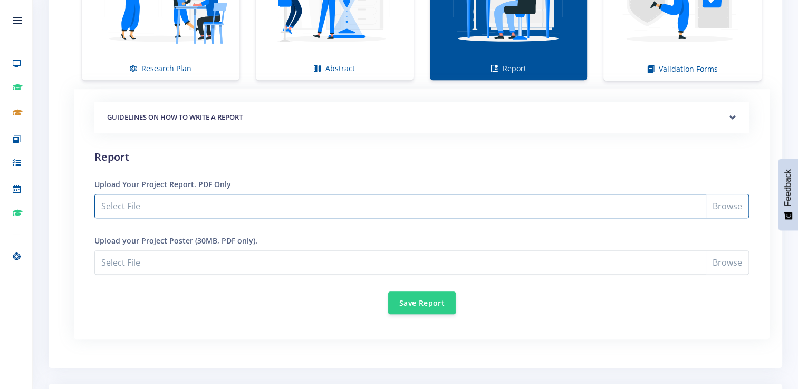
click at [619, 205] on input "Select File" at bounding box center [421, 206] width 654 height 24
type input "C:\fakepath\How to write a research report - expo.docx"
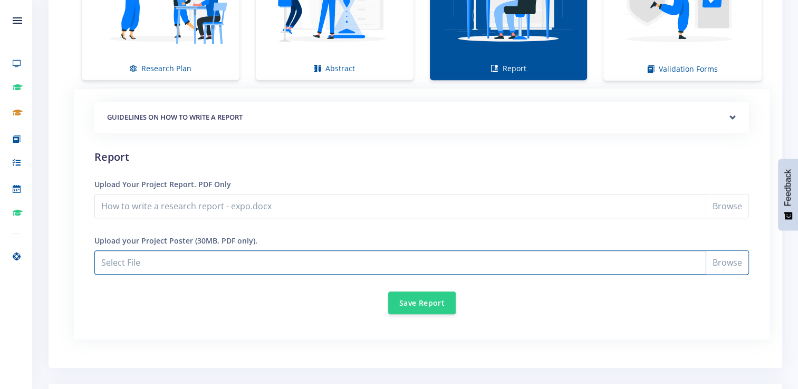
click at [324, 263] on input "How to write a research report - expo.docx" at bounding box center [421, 263] width 654 height 24
type input "C:\fakepath\Expo Project board.docx"
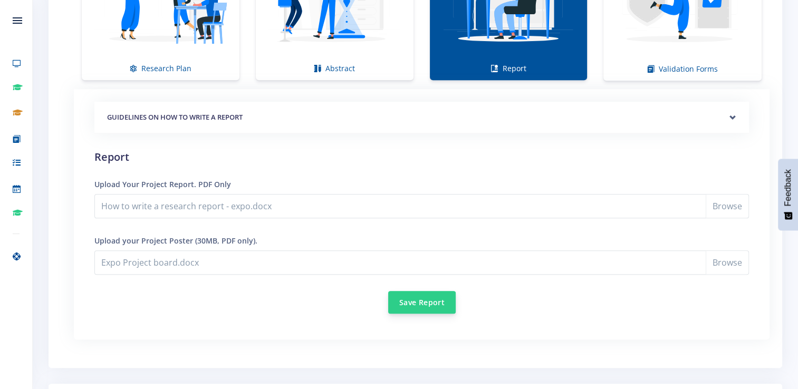
click at [422, 297] on button "Save Report" at bounding box center [422, 302] width 68 height 23
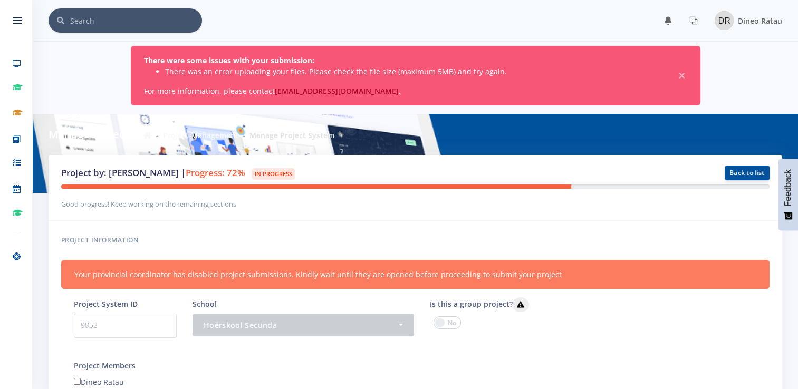
scroll to position [53, 0]
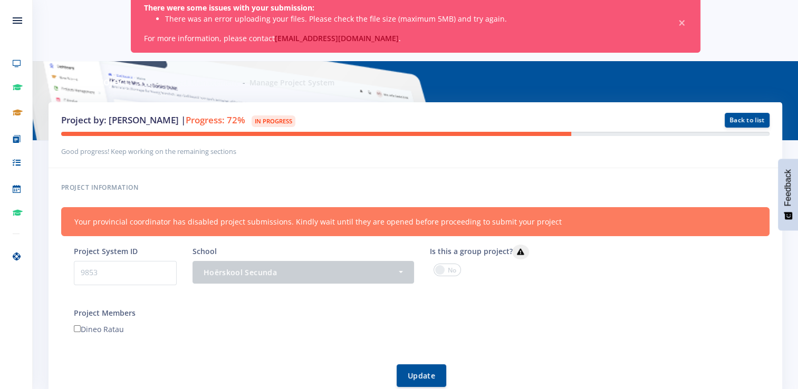
click at [77, 328] on input"] "Dineo Ratau" at bounding box center [77, 328] width 7 height 7
checkbox input"] "true"
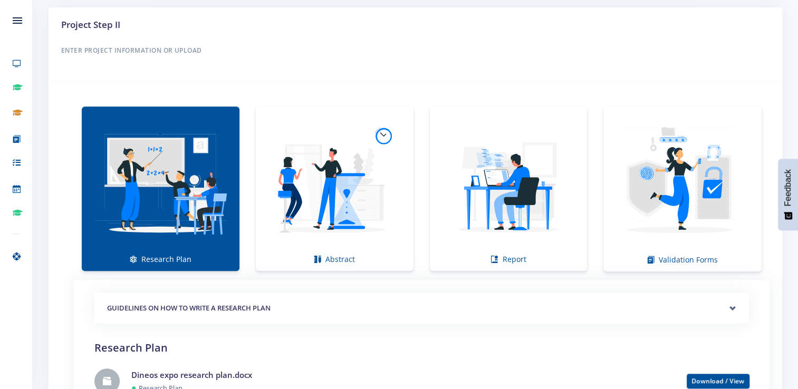
scroll to position [738, 0]
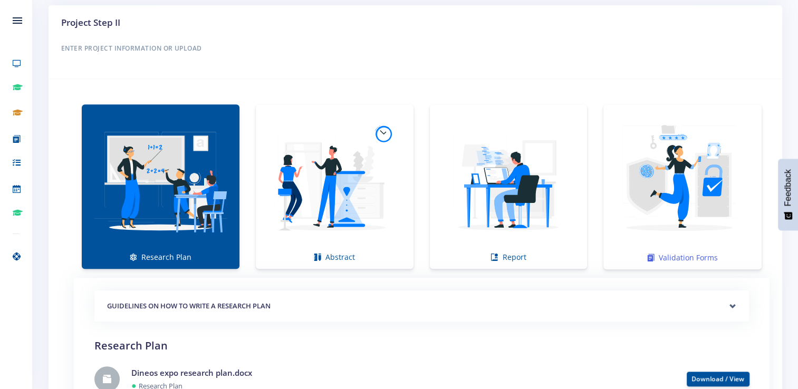
click at [664, 212] on img at bounding box center [682, 181] width 141 height 141
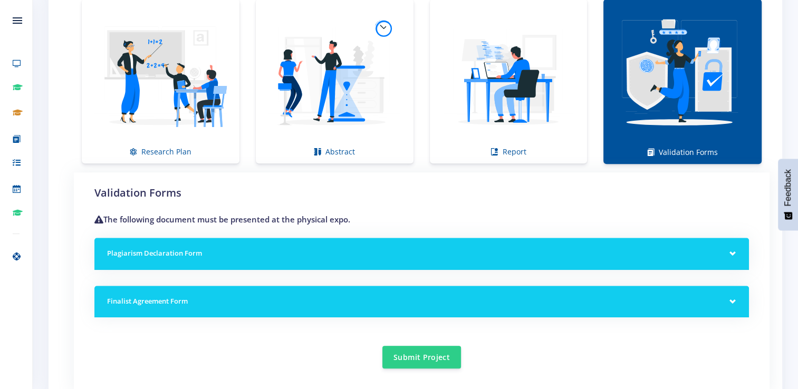
scroll to position [897, 0]
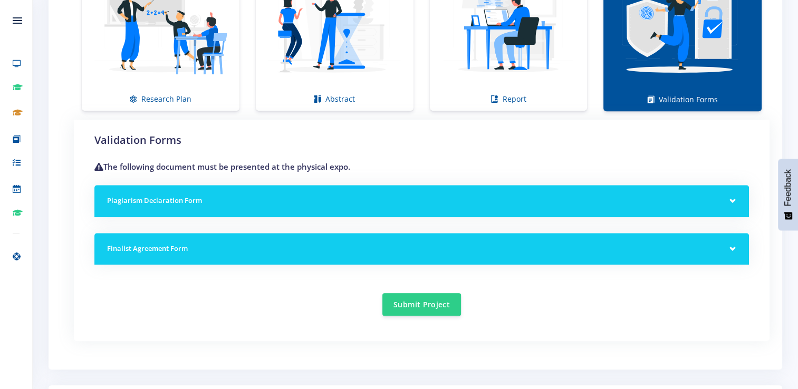
click at [302, 246] on h5 "Finalist Agreement Form" at bounding box center [421, 249] width 629 height 11
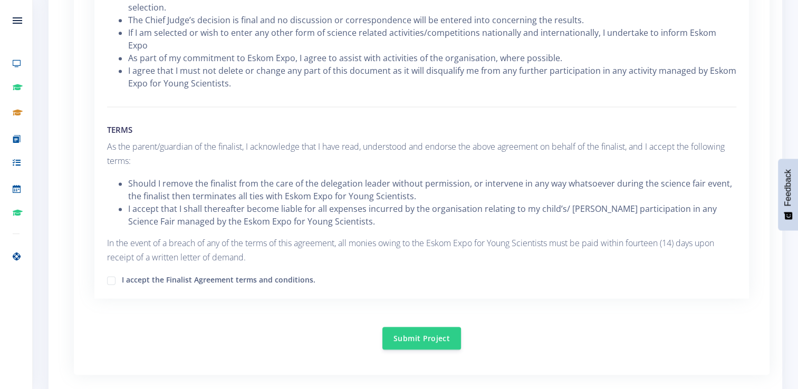
scroll to position [1477, 0]
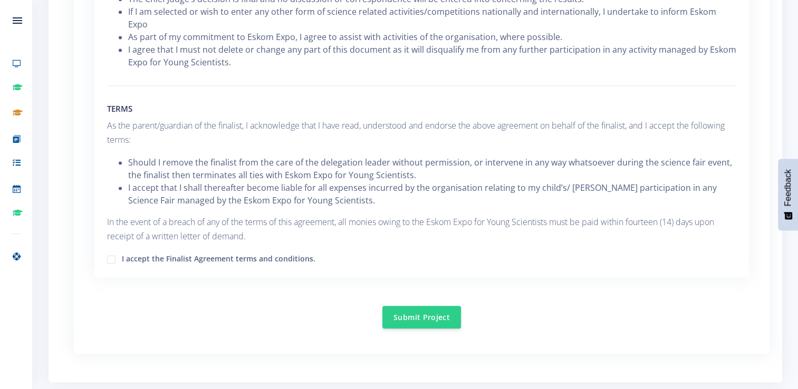
click at [122, 253] on label "I accept the Finalist Agreement terms and conditions." at bounding box center [219, 257] width 194 height 8
click at [122, 252] on input "I accept the Finalist Agreement terms and conditions." at bounding box center [125, 255] width 7 height 7
checkbox input "true"
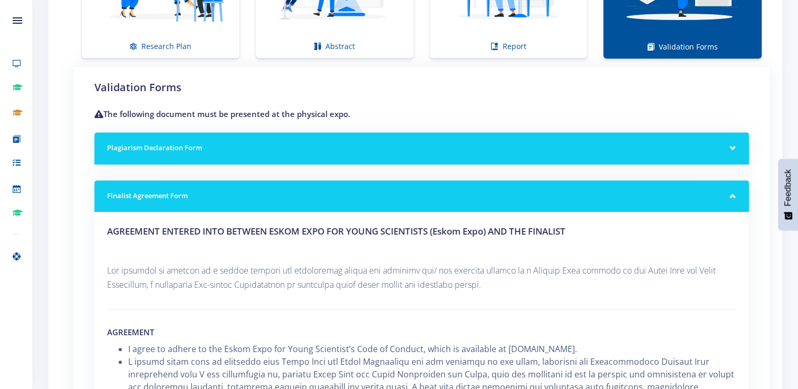
scroll to position [949, 0]
click at [219, 146] on h5 "Plagiarism Declaration Form" at bounding box center [421, 148] width 629 height 11
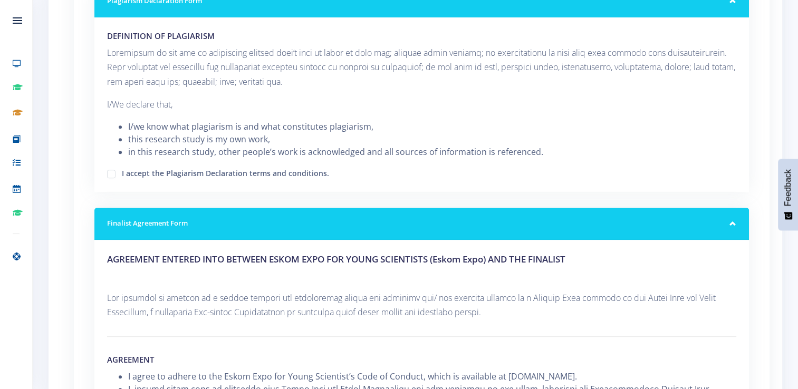
scroll to position [1108, 0]
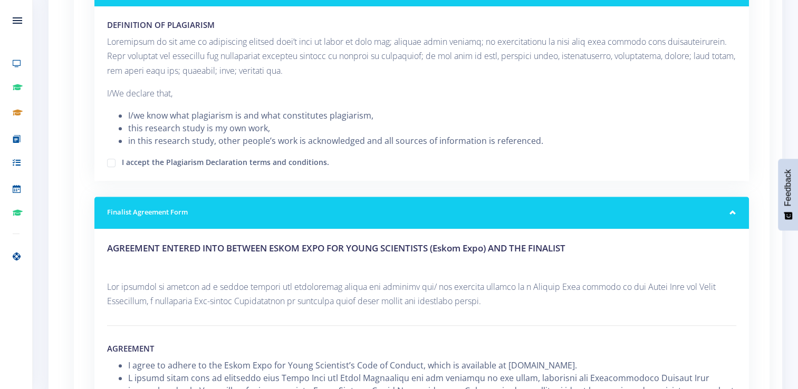
click at [122, 160] on label "I accept the Plagiarism Declaration terms and conditions." at bounding box center [225, 161] width 207 height 8
click at [122, 160] on input "I accept the Plagiarism Declaration terms and conditions." at bounding box center [125, 159] width 7 height 7
checkbox input "true"
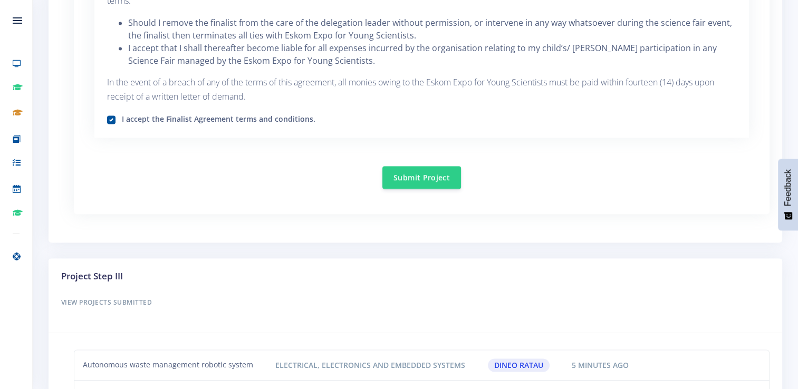
scroll to position [1793, 0]
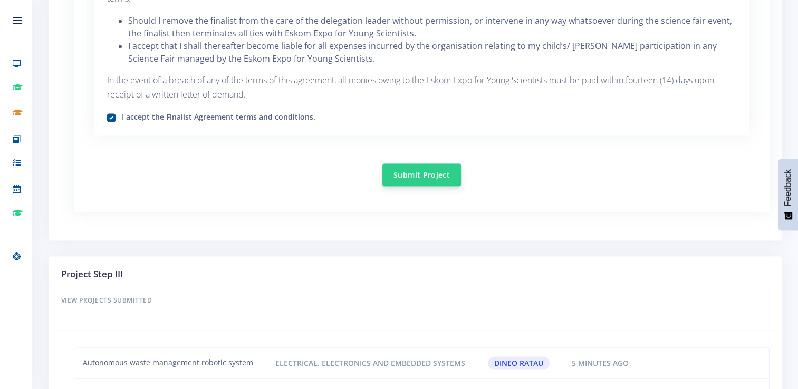
click at [408, 163] on button "Submit Project" at bounding box center [421, 174] width 79 height 23
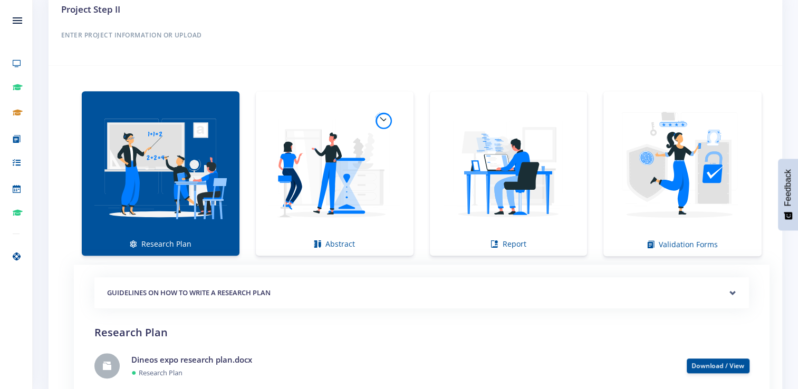
scroll to position [717, 0]
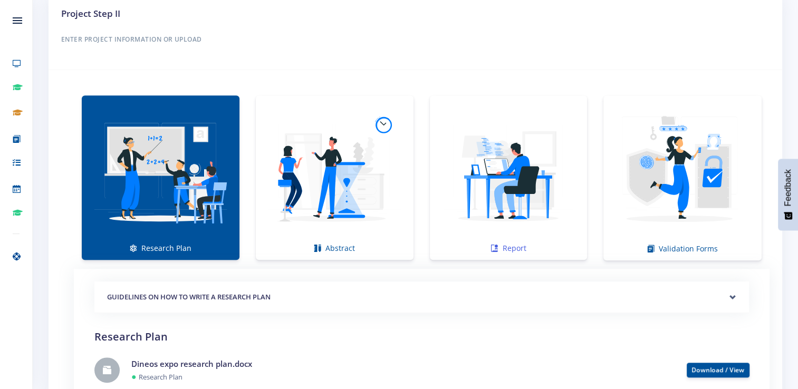
click at [471, 207] on img at bounding box center [508, 172] width 141 height 141
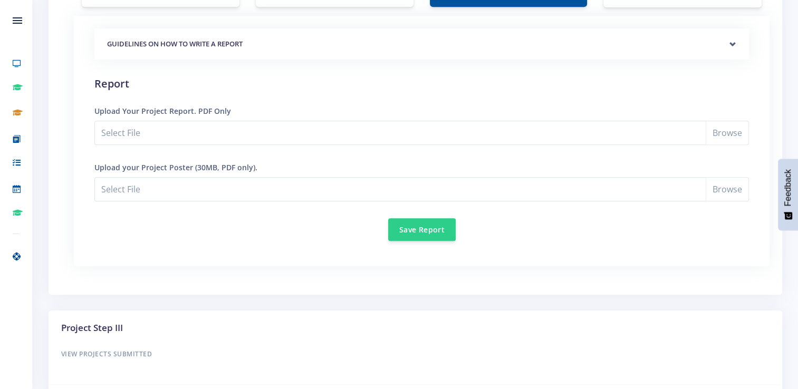
scroll to position [980, 0]
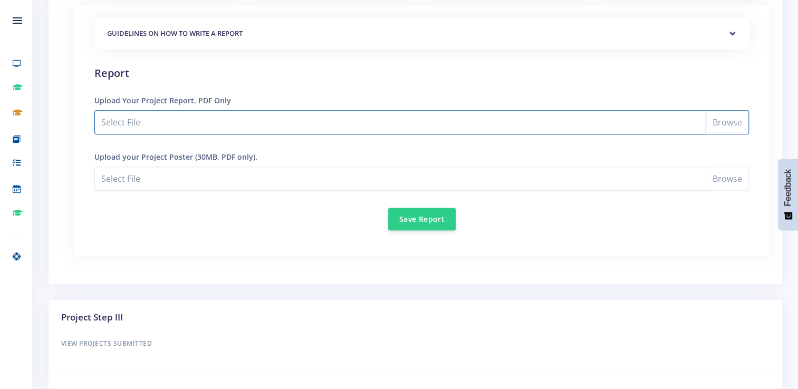
click at [303, 118] on input "Select File" at bounding box center [421, 122] width 654 height 24
type input "C:\fakepath\How to write a research report - expo.docx"
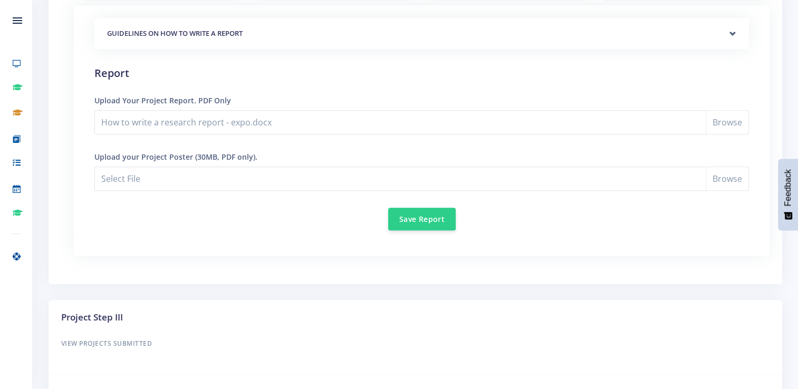
click at [304, 206] on div "Save Report" at bounding box center [421, 212] width 654 height 35
click at [403, 215] on button "Save Report" at bounding box center [422, 218] width 68 height 23
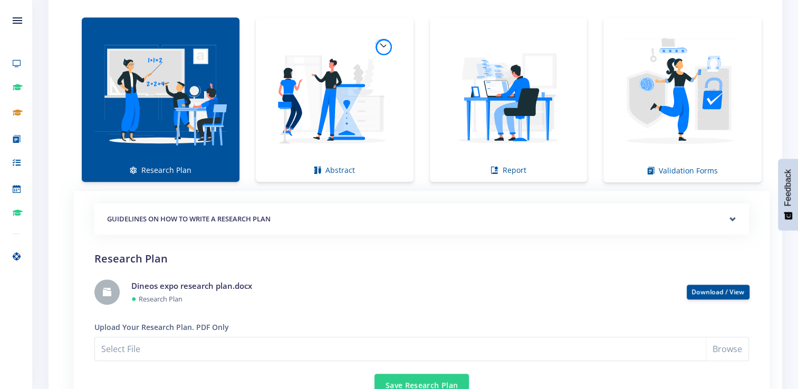
scroll to position [800, 0]
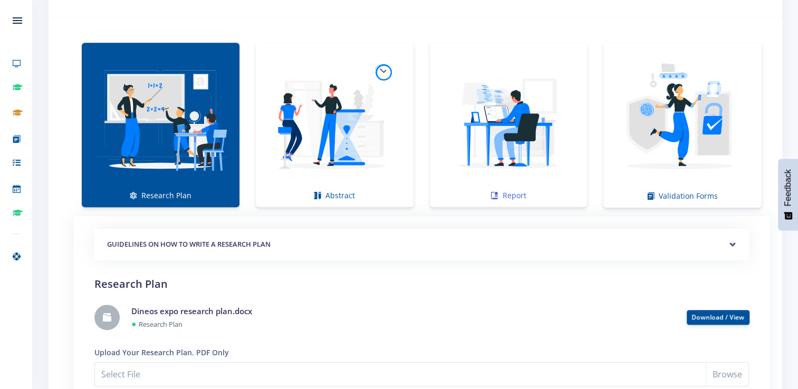
click at [510, 159] on img at bounding box center [508, 119] width 141 height 141
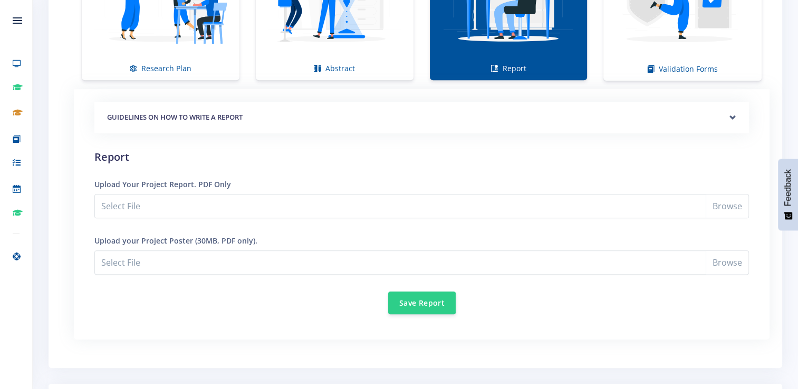
scroll to position [958, 0]
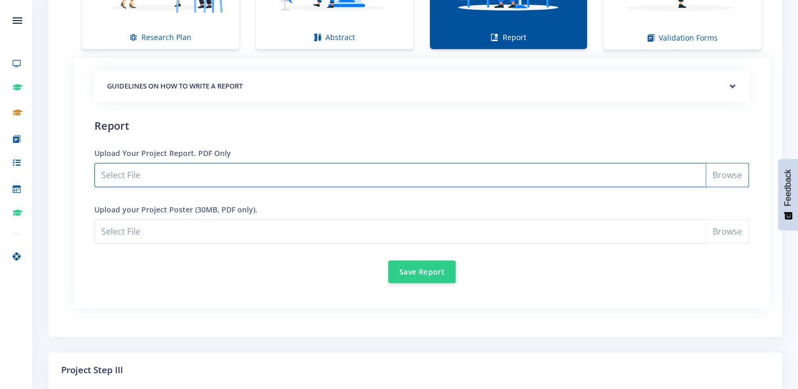
click at [262, 172] on input "Select File" at bounding box center [421, 175] width 654 height 24
type input "C:\fakepath\How to write a research report - expo.docx"
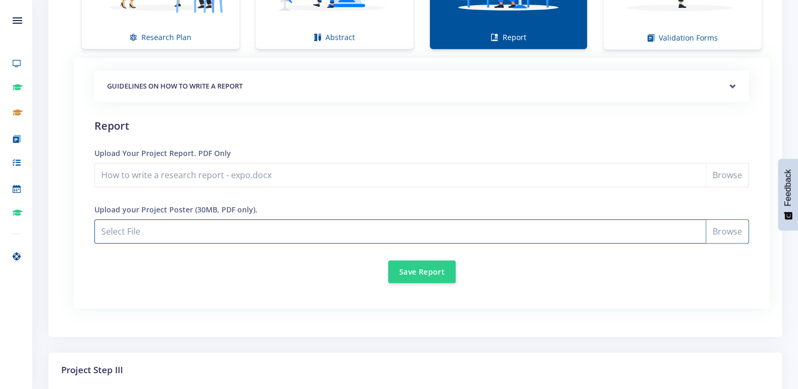
click at [673, 233] on input "How to write a research report - expo.docx" at bounding box center [421, 231] width 654 height 24
type input "C:\fakepath\Expo Project board.docx"
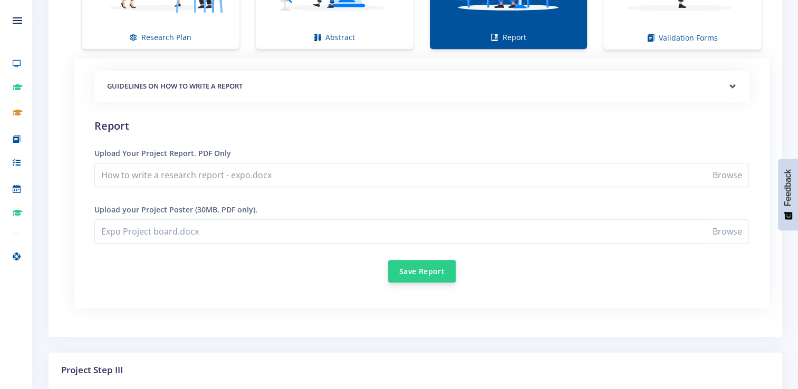
click at [415, 270] on button "Save Report" at bounding box center [422, 271] width 68 height 23
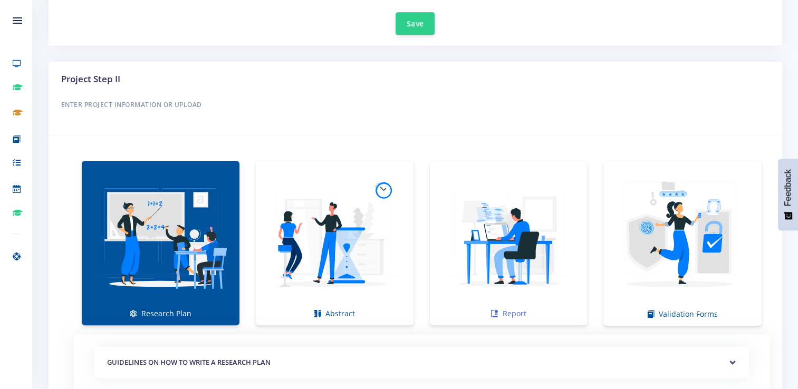
scroll to position [686, 0]
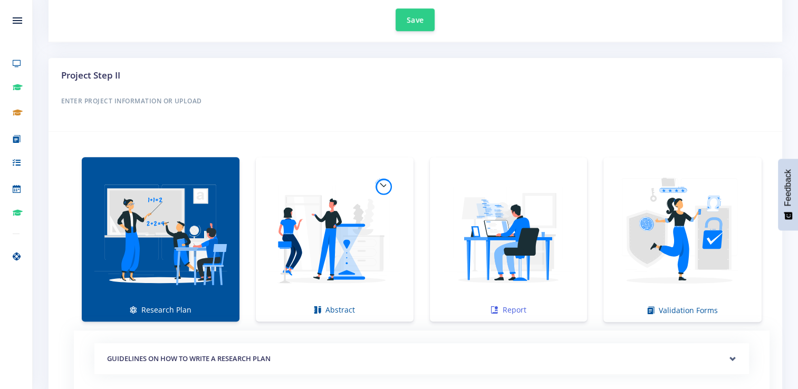
click at [488, 254] on img at bounding box center [508, 233] width 141 height 141
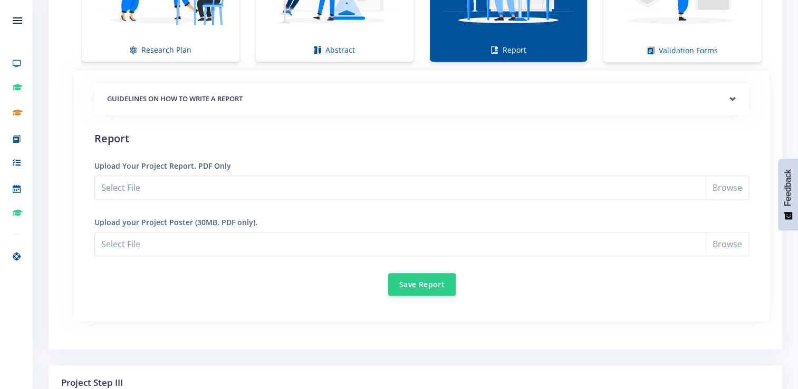
scroll to position [949, 0]
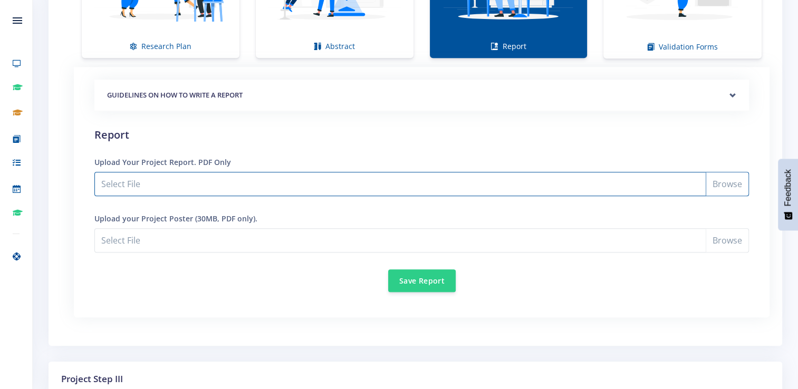
click at [295, 185] on input "Select File" at bounding box center [421, 184] width 654 height 24
type input "C:\fakepath\How to write a research report - expo.docx"
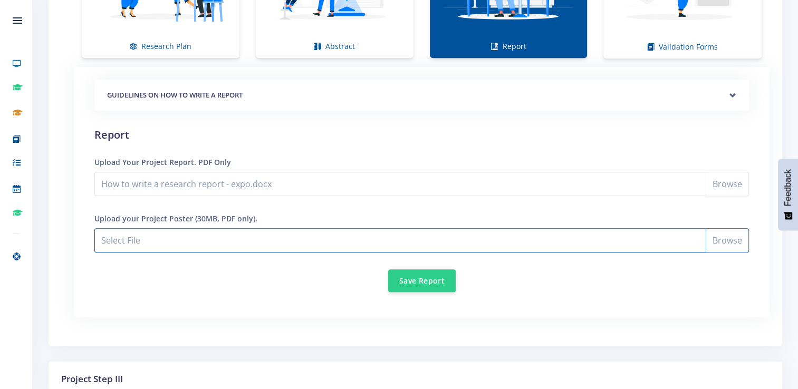
click at [278, 230] on input "How to write a research report - expo.docx" at bounding box center [421, 240] width 654 height 24
type input "C:\fakepath\Expo Project board.docx"
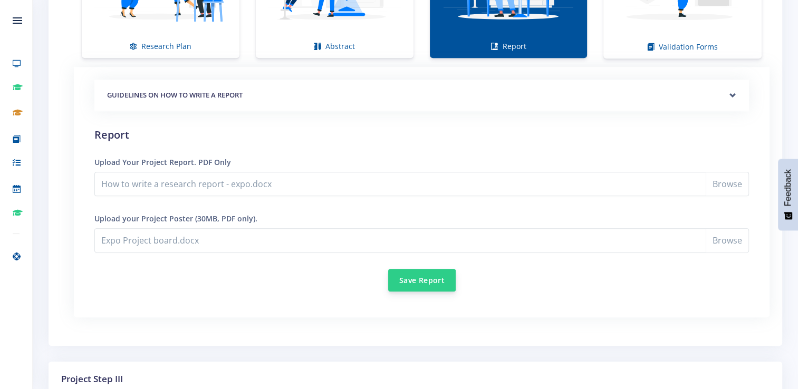
click at [409, 276] on button "Save Report" at bounding box center [422, 280] width 68 height 23
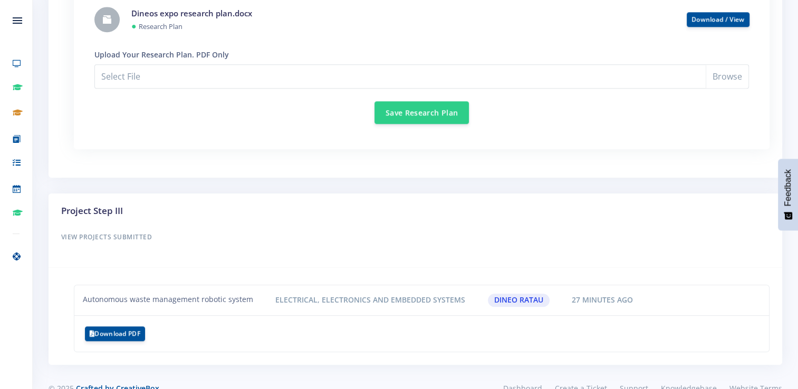
scroll to position [1086, 0]
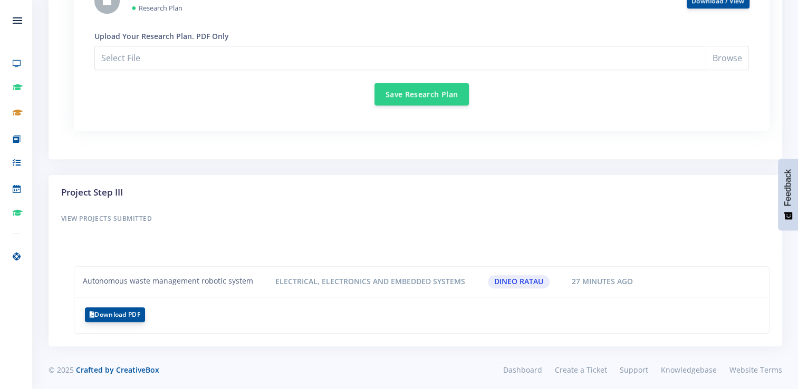
click at [128, 312] on button "Download PDF" at bounding box center [115, 314] width 60 height 15
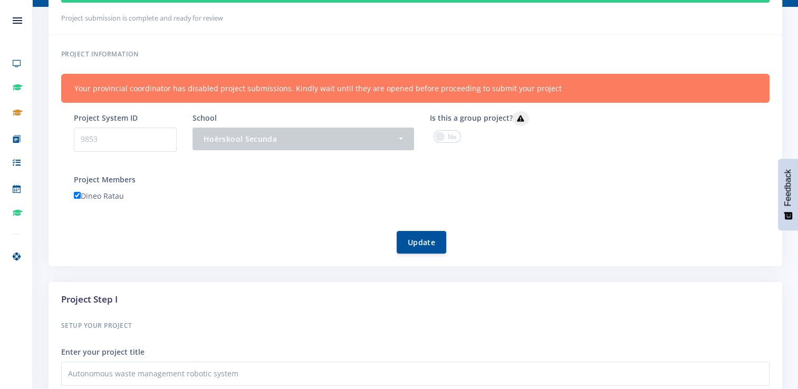
scroll to position [158, 0]
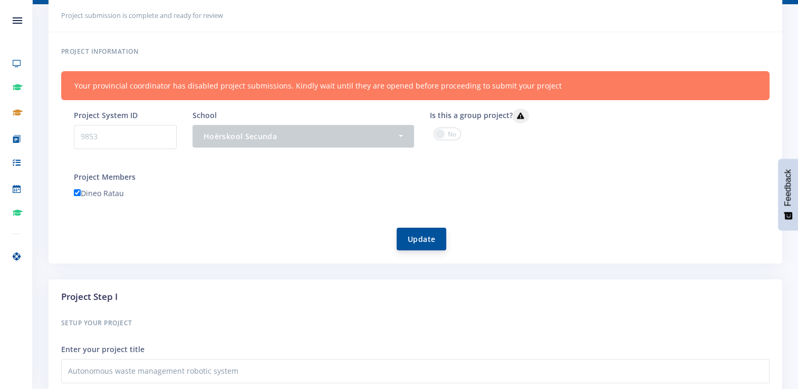
click at [415, 235] on button "Update" at bounding box center [422, 239] width 50 height 23
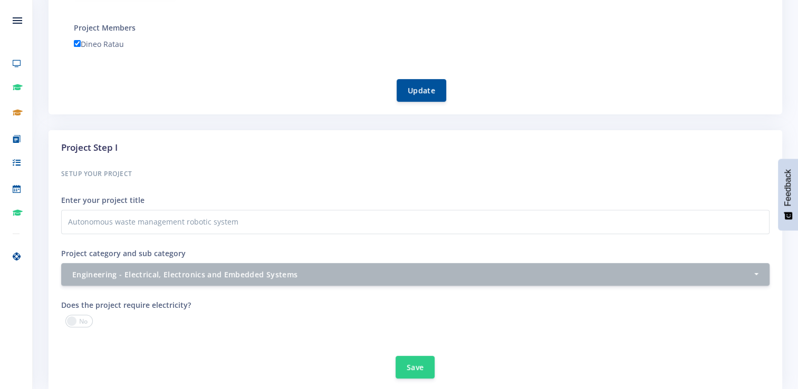
scroll to position [422, 0]
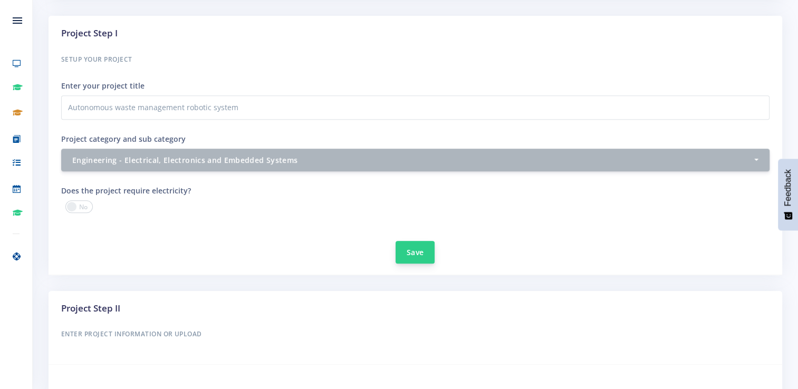
click at [418, 254] on button "Save" at bounding box center [415, 252] width 39 height 23
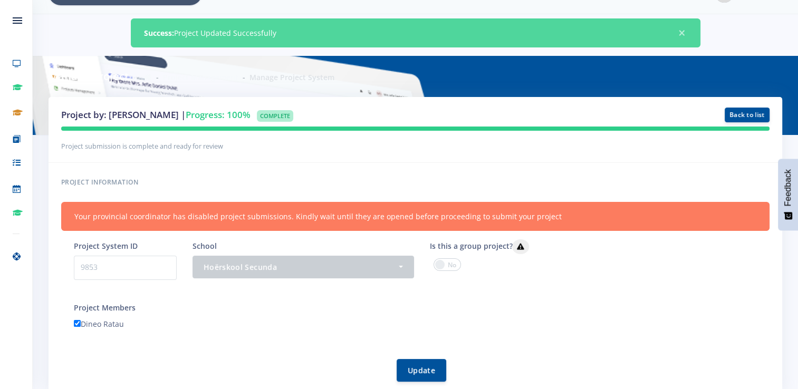
scroll to position [53, 0]
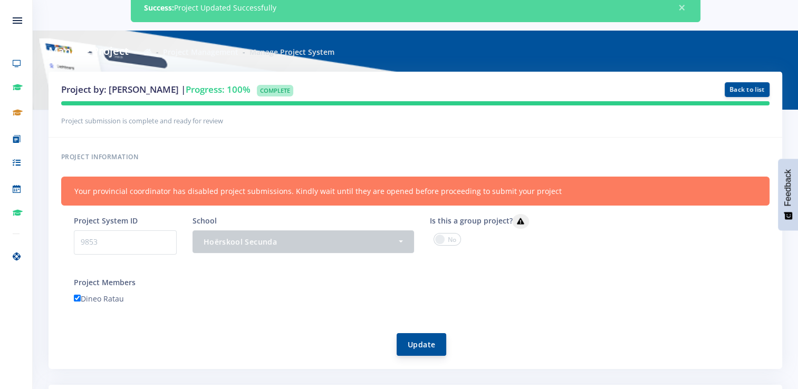
click at [416, 341] on button "Update" at bounding box center [422, 344] width 50 height 23
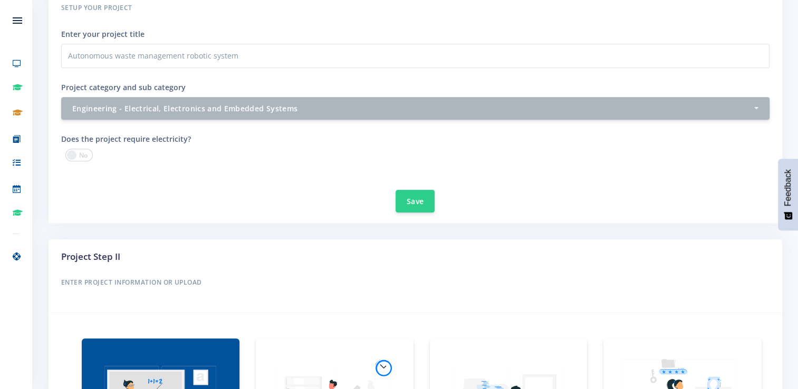
scroll to position [475, 0]
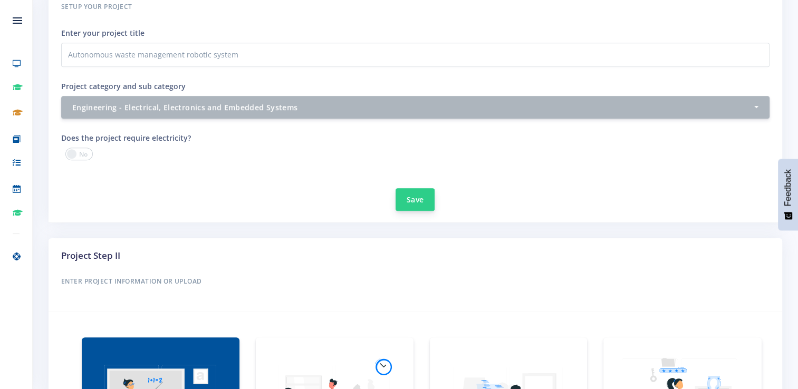
click at [417, 201] on button "Save" at bounding box center [415, 199] width 39 height 23
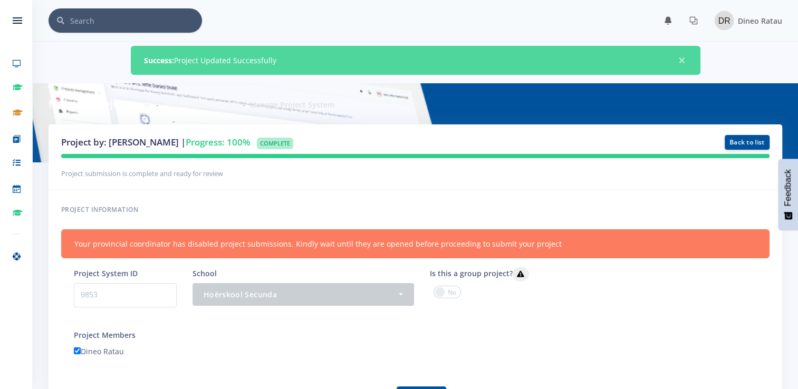
scroll to position [8, 8]
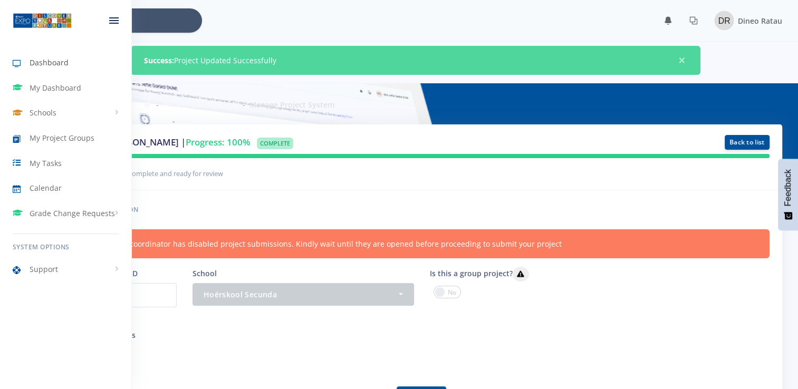
click at [78, 64] on link "Dashboard" at bounding box center [65, 63] width 131 height 24
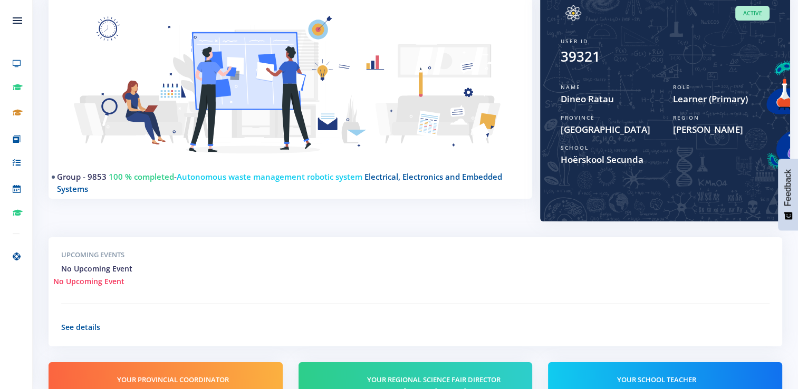
scroll to position [158, 0]
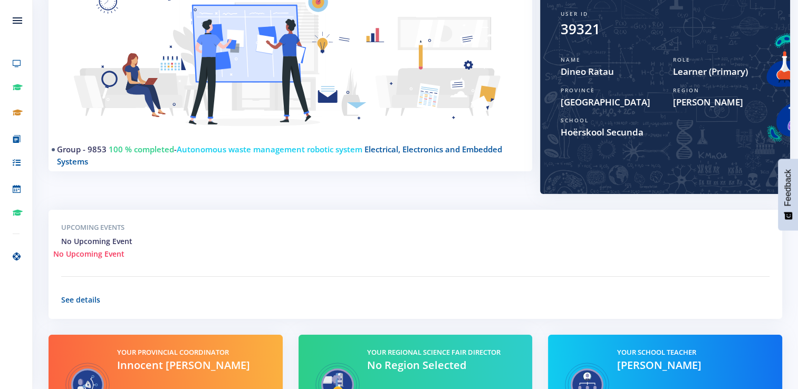
click at [734, 72] on span "Learner (Primary)" at bounding box center [721, 72] width 97 height 14
